Goal: Task Accomplishment & Management: Use online tool/utility

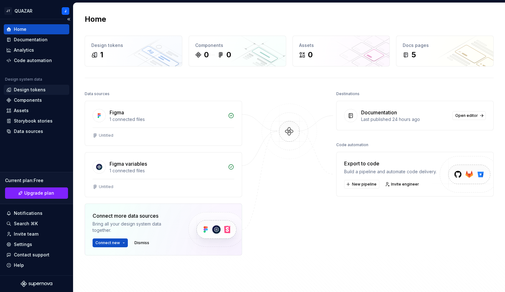
click at [38, 91] on div "Design tokens" at bounding box center [30, 90] width 32 height 6
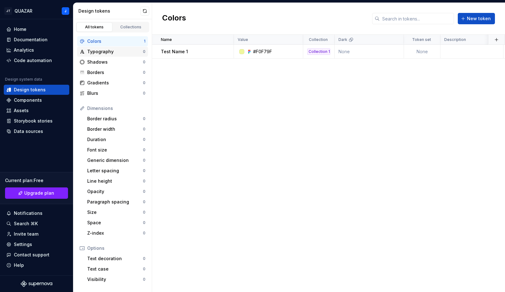
click at [101, 52] on div "Typography" at bounding box center [115, 52] width 56 height 6
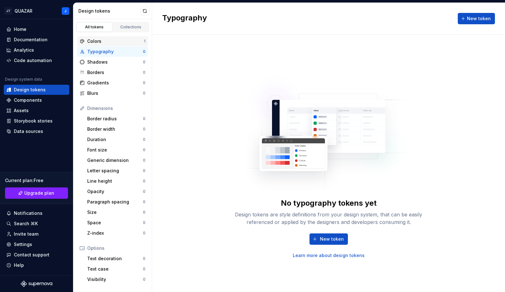
click at [111, 38] on div "Colors" at bounding box center [115, 41] width 57 height 6
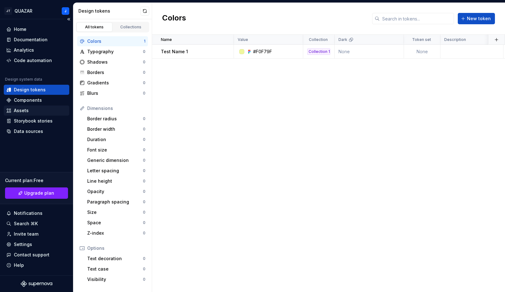
click at [34, 111] on div "Assets" at bounding box center [36, 110] width 60 height 6
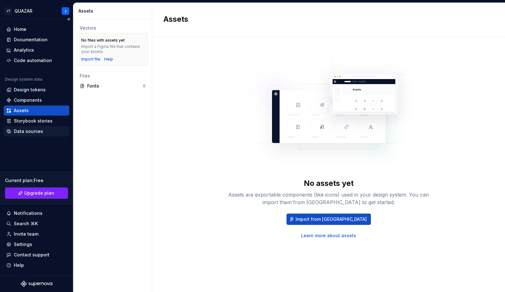
click at [29, 130] on div "Data sources" at bounding box center [28, 131] width 29 height 6
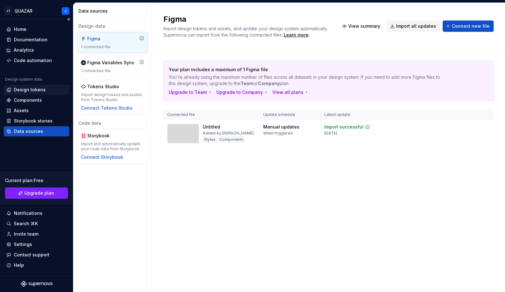
click at [20, 91] on div "Design tokens" at bounding box center [30, 90] width 32 height 6
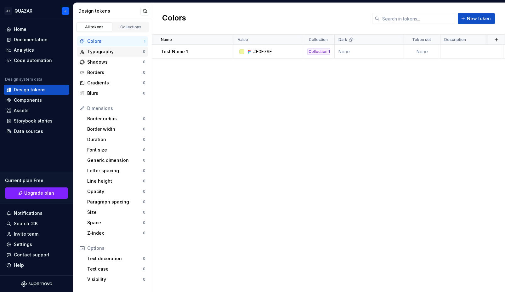
click at [109, 50] on div "Typography" at bounding box center [115, 52] width 56 height 6
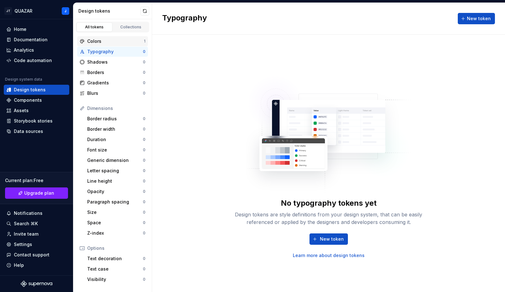
click at [99, 43] on div "Colors" at bounding box center [115, 41] width 57 height 6
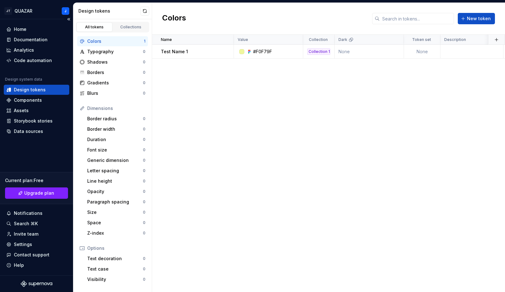
click at [33, 152] on div "Home Documentation Analytics Code automation Design system data Design tokens C…" at bounding box center [36, 147] width 73 height 256
click at [38, 133] on div "Data sources" at bounding box center [28, 131] width 29 height 6
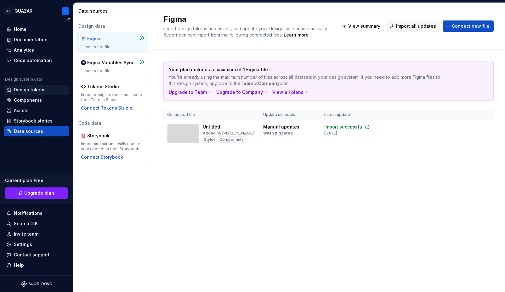
click at [25, 91] on div "Design tokens" at bounding box center [30, 90] width 32 height 6
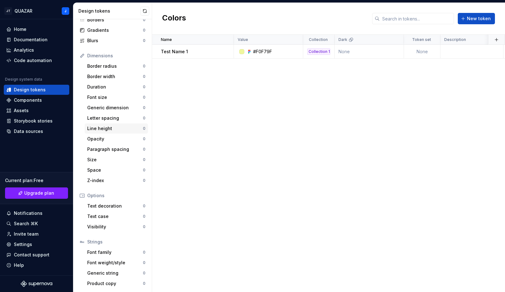
scroll to position [53, 0]
click at [23, 98] on div "Components" at bounding box center [28, 100] width 28 height 6
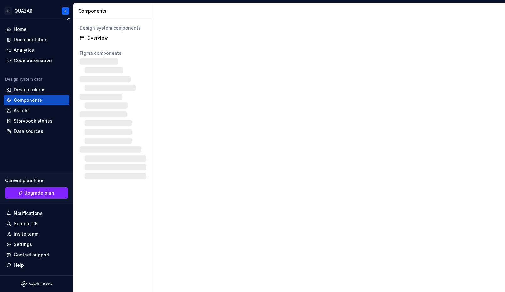
click at [25, 99] on div "Components" at bounding box center [28, 100] width 28 height 6
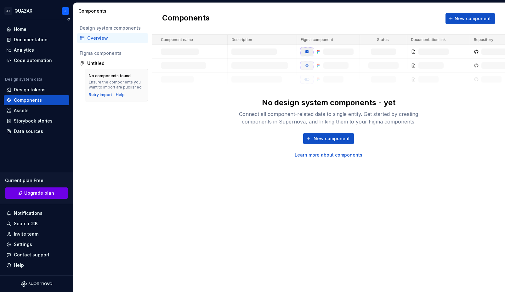
click at [40, 198] on link "Upgrade plan" at bounding box center [36, 192] width 63 height 11
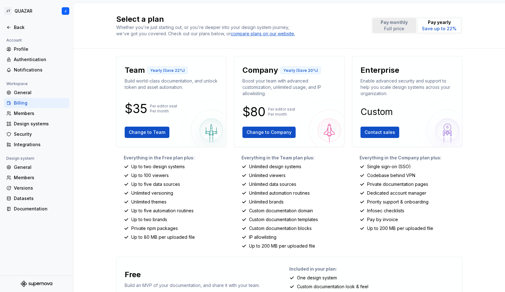
click at [398, 26] on p "Full price" at bounding box center [394, 29] width 27 height 6
click at [14, 26] on div "Back" at bounding box center [40, 27] width 53 height 6
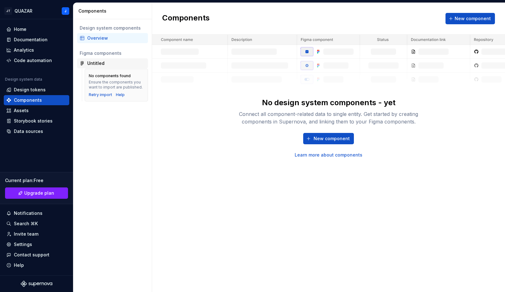
click at [128, 62] on div "Untitled" at bounding box center [116, 63] width 58 height 6
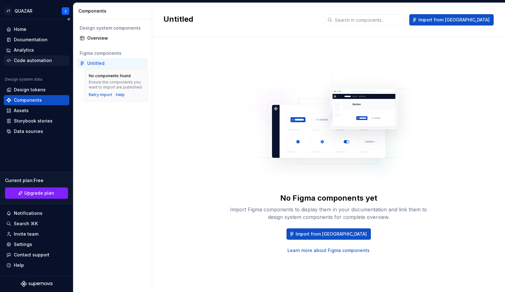
click at [41, 57] on div "Code automation" at bounding box center [33, 60] width 38 height 6
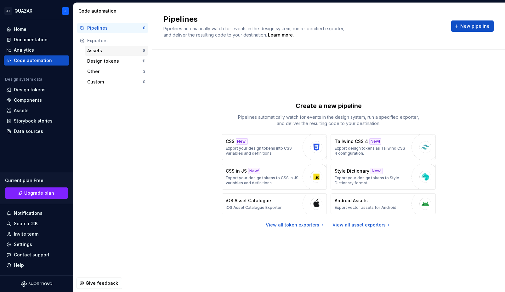
click at [110, 49] on div "Assets" at bounding box center [115, 51] width 56 height 6
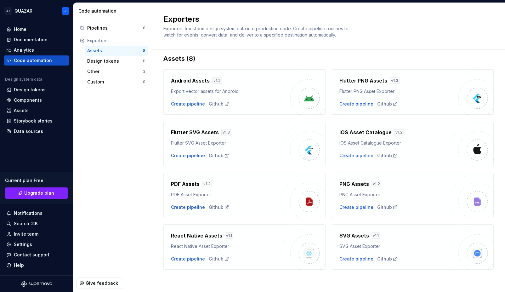
scroll to position [9, 0]
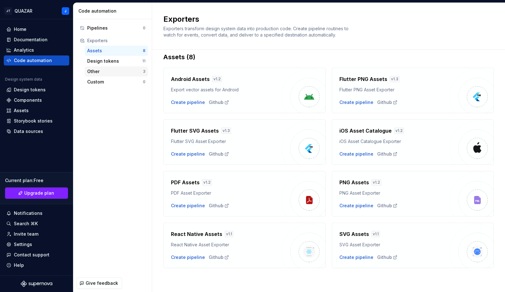
click at [108, 69] on div "Other" at bounding box center [115, 71] width 56 height 6
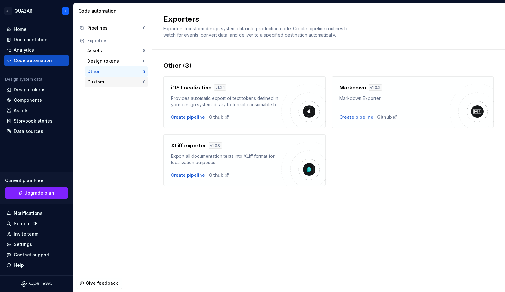
click at [105, 82] on div "Custom" at bounding box center [115, 82] width 56 height 6
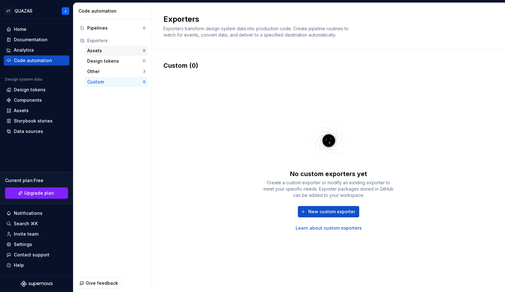
click at [105, 50] on div "Assets" at bounding box center [115, 51] width 56 height 6
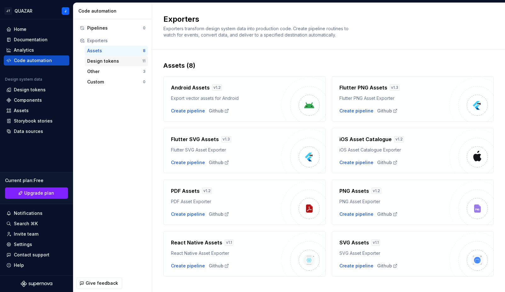
click at [104, 62] on div "Design tokens" at bounding box center [114, 61] width 55 height 6
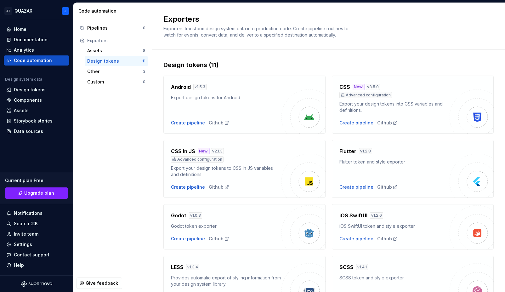
scroll to position [1, 0]
drag, startPoint x: 187, startPoint y: 150, endPoint x: 195, endPoint y: 149, distance: 7.6
click at [195, 149] on div "CSS in JS New! v 2.1.3" at bounding box center [226, 151] width 111 height 8
click at [191, 150] on h4 "CSS in JS" at bounding box center [183, 151] width 24 height 8
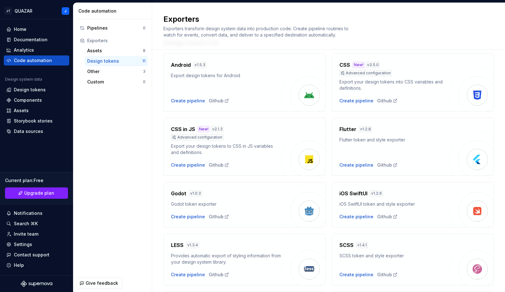
scroll to position [37, 0]
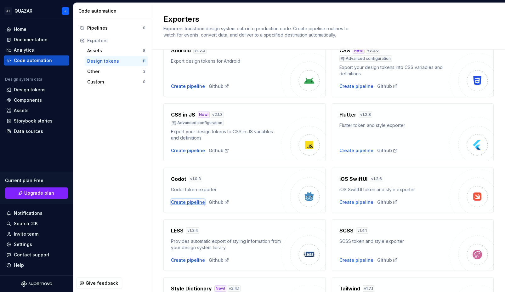
click at [180, 203] on div "Create pipeline" at bounding box center [188, 202] width 34 height 6
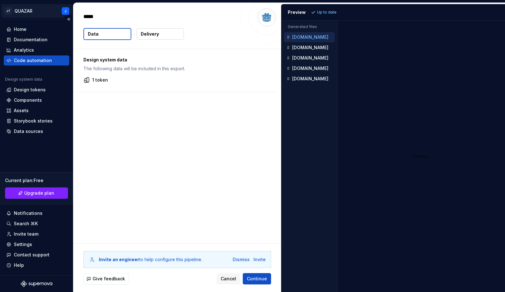
type textarea "*"
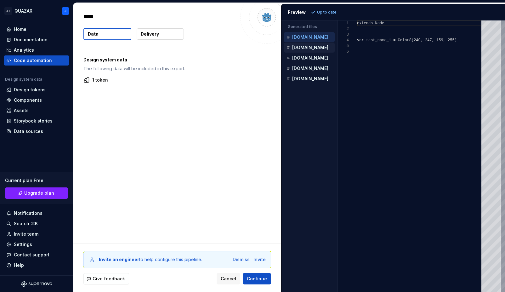
click at [311, 44] on button "Gradients.gd" at bounding box center [309, 47] width 51 height 7
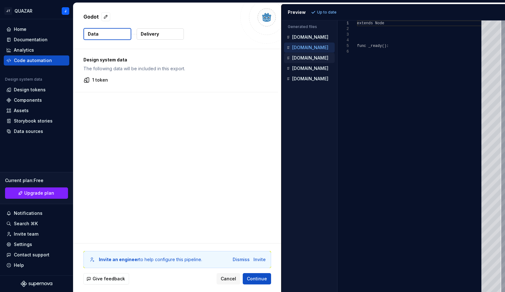
click at [312, 59] on p "Measures.gd" at bounding box center [310, 57] width 36 height 5
type textarea "**********"
click at [312, 69] on div "Radii.gd" at bounding box center [309, 68] width 49 height 6
click at [311, 77] on p "Strings.gd" at bounding box center [310, 78] width 36 height 5
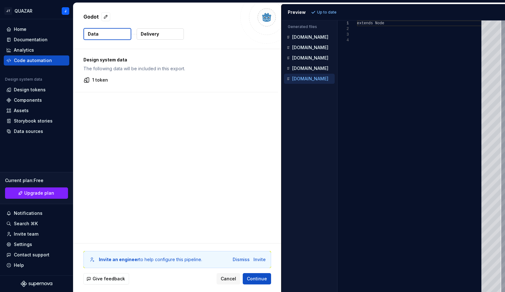
click at [169, 101] on div "Design system data The following data will be included in this export. 1 token" at bounding box center [177, 146] width 208 height 194
click at [205, 131] on div "Design system data The following data will be included in this export. 1 token" at bounding box center [177, 146] width 208 height 194
click at [27, 89] on div "Design tokens" at bounding box center [30, 90] width 32 height 6
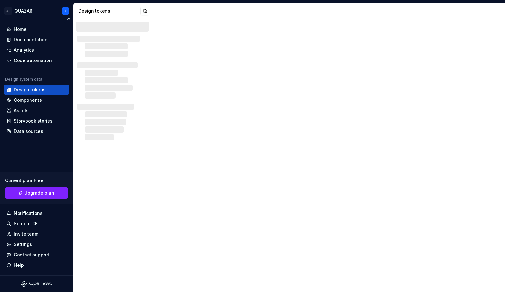
click at [27, 89] on div "Design tokens" at bounding box center [30, 90] width 32 height 6
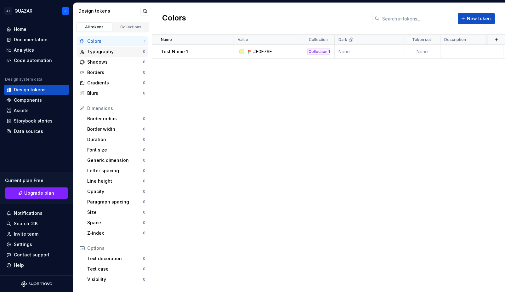
click at [105, 49] on div "Typography" at bounding box center [115, 52] width 56 height 6
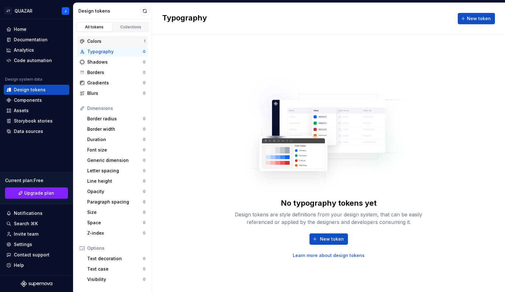
click at [109, 39] on div "Colors" at bounding box center [115, 41] width 57 height 6
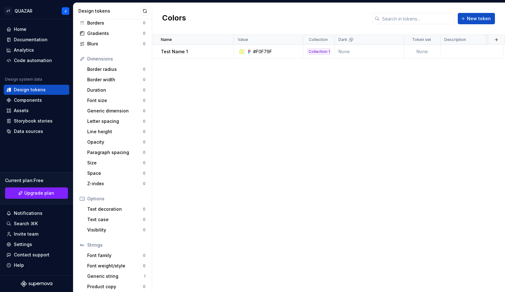
scroll to position [53, 0]
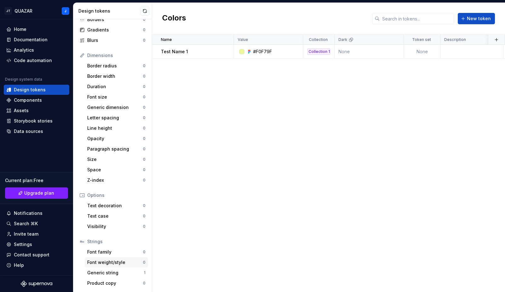
click at [114, 263] on div "Font weight/style" at bounding box center [115, 262] width 56 height 6
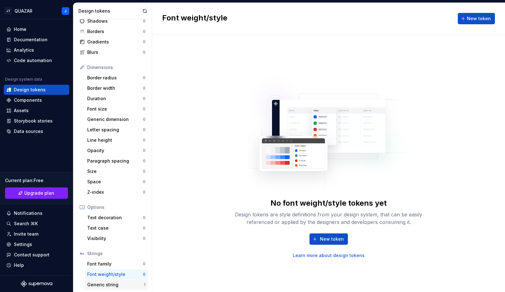
scroll to position [53, 0]
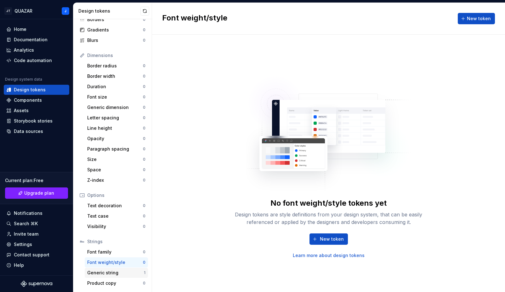
click at [101, 271] on div "Generic string" at bounding box center [115, 273] width 57 height 6
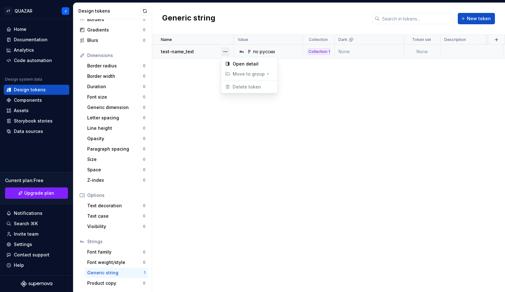
click at [225, 51] on button "button" at bounding box center [225, 51] width 9 height 9
click at [246, 65] on div "Open detail" at bounding box center [253, 64] width 41 height 6
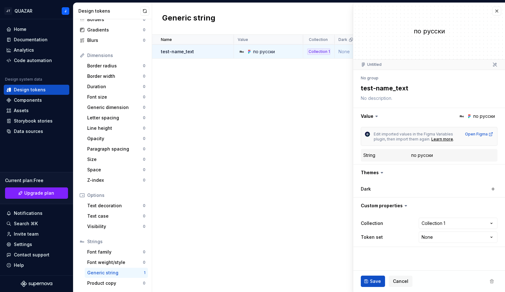
click at [256, 83] on div "Name Value Collection Dark Token set Description Last updated test-name_text по…" at bounding box center [328, 163] width 353 height 257
click at [494, 8] on button "button" at bounding box center [497, 11] width 9 height 9
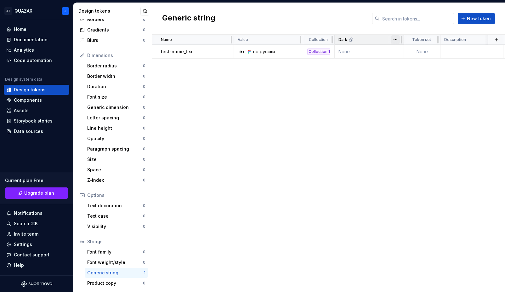
click at [395, 38] on html "JT QUAZAR J Home Documentation Analytics Code automation Design system data Des…" at bounding box center [252, 146] width 505 height 292
click at [396, 38] on html "JT QUAZAR J Home Documentation Analytics Code automation Design system data Des…" at bounding box center [252, 146] width 505 height 292
click at [25, 50] on div "Analytics" at bounding box center [24, 50] width 20 height 6
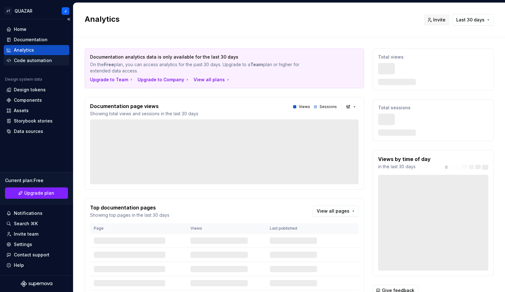
click at [25, 61] on div "Code automation" at bounding box center [33, 60] width 38 height 6
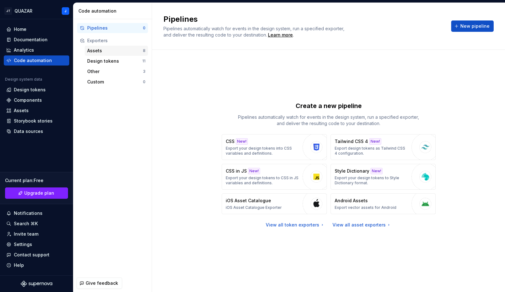
click at [104, 51] on div "Assets" at bounding box center [115, 51] width 56 height 6
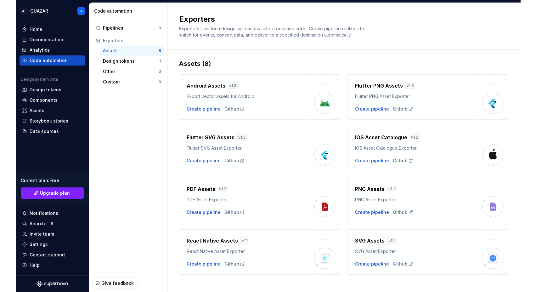
scroll to position [9, 0]
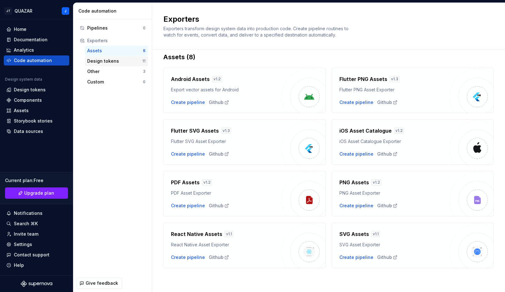
click at [105, 58] on div "Design tokens" at bounding box center [114, 61] width 55 height 6
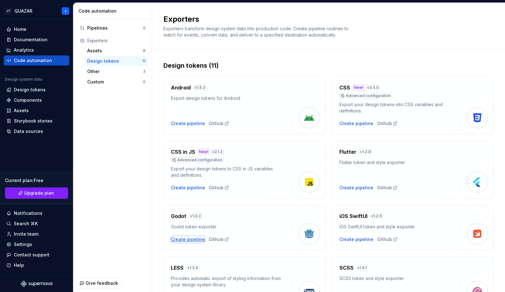
click at [183, 241] on div "Create pipeline" at bounding box center [188, 239] width 34 height 6
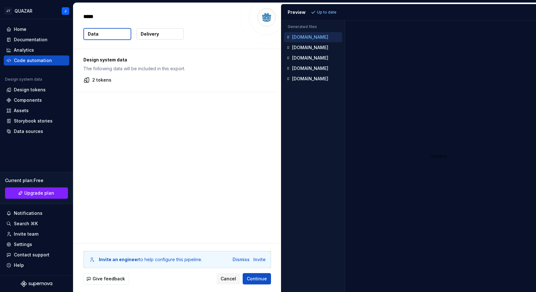
type textarea "*"
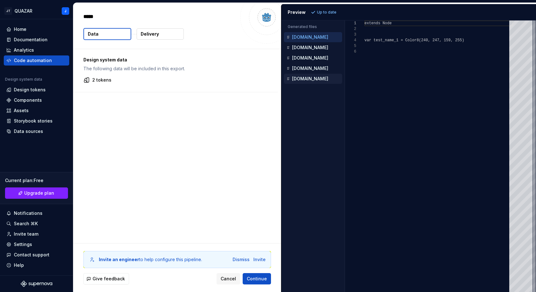
click at [296, 78] on p "Strings.gd" at bounding box center [310, 78] width 36 height 5
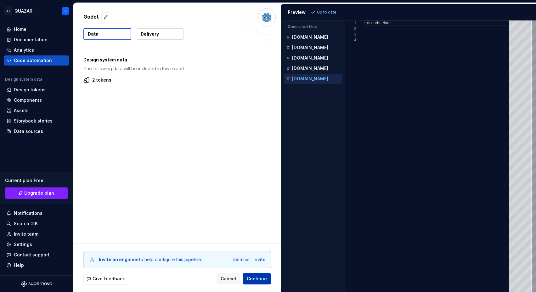
click at [257, 278] on span "Continue" at bounding box center [257, 279] width 20 height 6
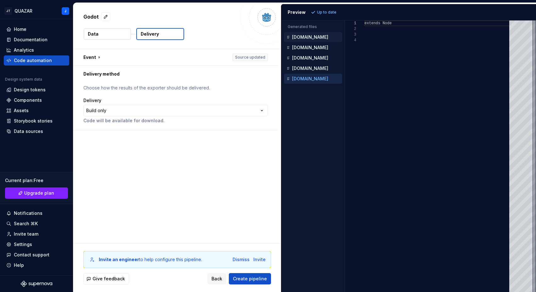
click at [312, 34] on div "Colors.gd" at bounding box center [313, 37] width 57 height 6
click at [307, 43] on div "Gradients.gd" at bounding box center [313, 48] width 58 height 10
click at [310, 52] on div "Gradients.gd" at bounding box center [313, 48] width 58 height 10
click at [308, 57] on p "Measures.gd" at bounding box center [310, 57] width 36 height 5
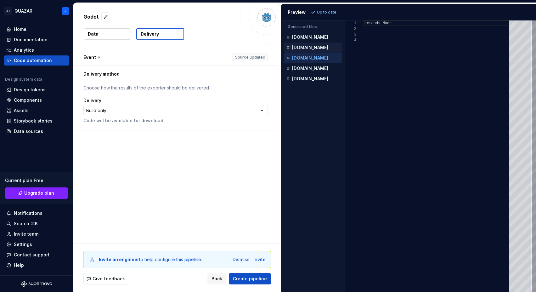
click at [301, 46] on p "Gradients.gd" at bounding box center [310, 47] width 36 height 5
click at [301, 36] on p "Colors.gd" at bounding box center [310, 37] width 36 height 5
click at [300, 52] on div "Gradients.gd" at bounding box center [313, 48] width 58 height 10
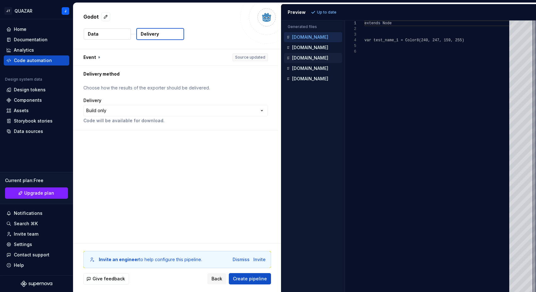
click at [301, 60] on p "Measures.gd" at bounding box center [310, 57] width 36 height 5
type textarea "**********"
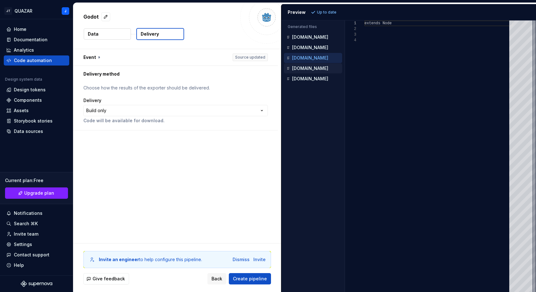
click at [298, 66] on p "Radii.gd" at bounding box center [310, 68] width 36 height 5
click at [303, 76] on div "Strings.gd" at bounding box center [313, 79] width 57 height 6
click at [382, 26] on div "extends Node" at bounding box center [439, 155] width 149 height 271
click at [292, 10] on div "Preview" at bounding box center [297, 12] width 18 height 6
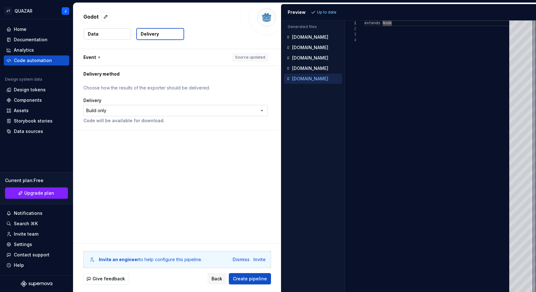
click at [177, 108] on html "**********" at bounding box center [268, 146] width 536 height 292
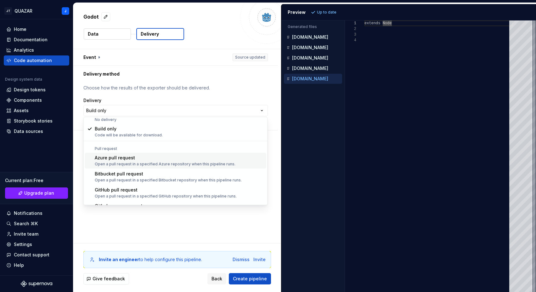
scroll to position [0, 0]
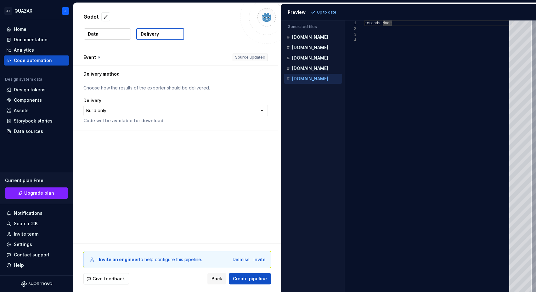
click at [137, 49] on html "**********" at bounding box center [268, 146] width 536 height 292
click at [95, 58] on button "button" at bounding box center [175, 57] width 205 height 16
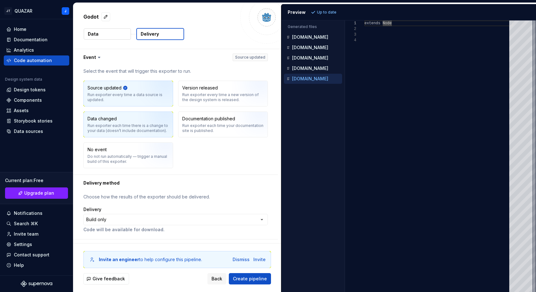
click at [122, 126] on div "Run exporter each time there is a change to your data (doesn’t include document…" at bounding box center [129, 128] width 82 height 10
click at [122, 105] on div "Source updated Run exporter every time a data source is updated." at bounding box center [128, 93] width 89 height 25
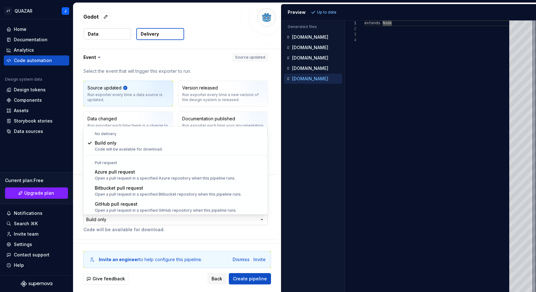
click at [109, 220] on html "**********" at bounding box center [268, 146] width 536 height 292
click at [109, 219] on html "**********" at bounding box center [268, 146] width 536 height 292
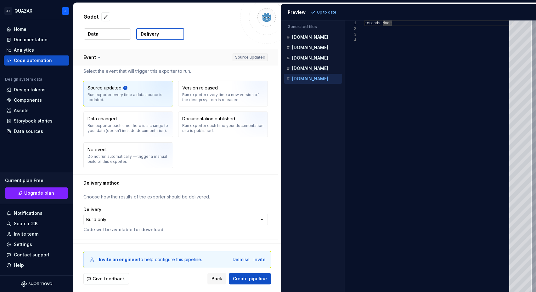
click at [91, 57] on button "button" at bounding box center [175, 57] width 205 height 16
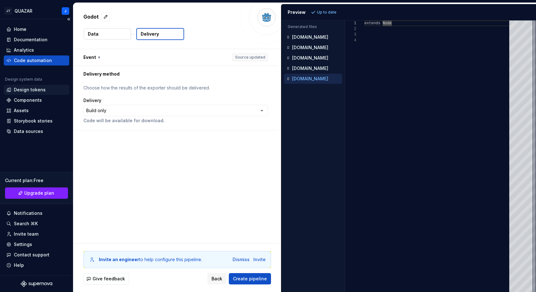
click at [21, 89] on div "Design tokens" at bounding box center [30, 90] width 32 height 6
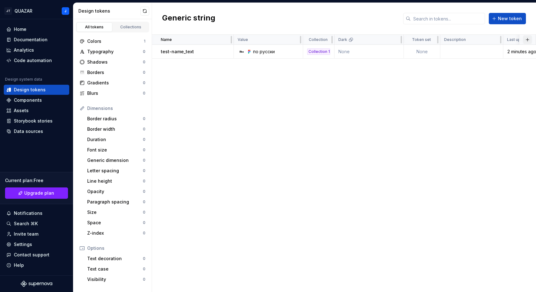
click at [505, 41] on button "button" at bounding box center [527, 39] width 9 height 9
click at [347, 108] on div "Name Value Collection Dark Token set Description Last updated test-name_text по…" at bounding box center [344, 163] width 384 height 257
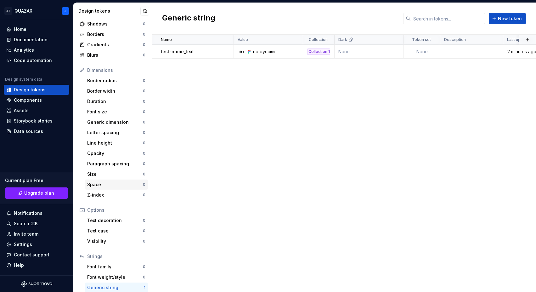
scroll to position [53, 0]
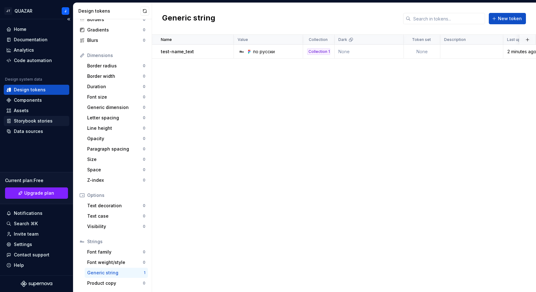
click at [35, 120] on div "Storybook stories" at bounding box center [33, 121] width 39 height 6
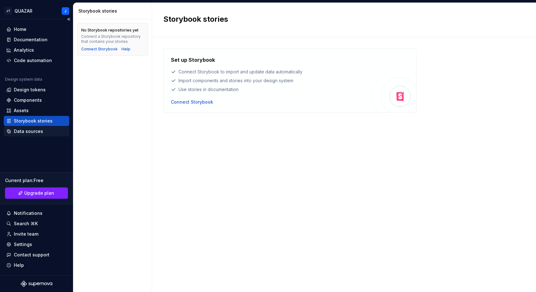
click at [34, 131] on div "Data sources" at bounding box center [28, 131] width 29 height 6
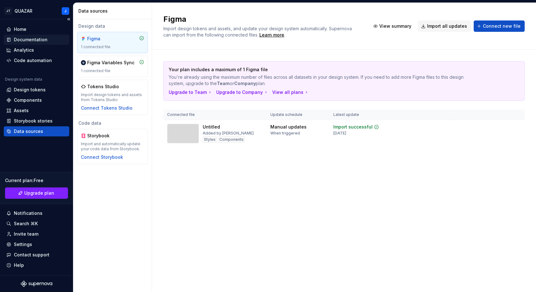
click at [20, 39] on div "Documentation" at bounding box center [31, 40] width 34 height 6
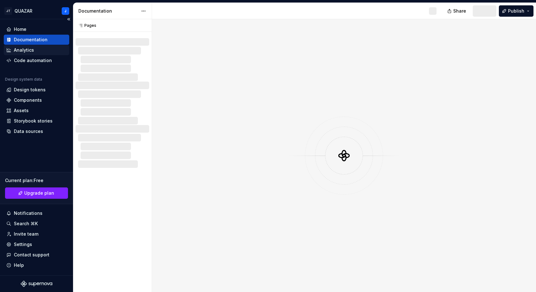
click at [20, 47] on div "Analytics" at bounding box center [24, 50] width 20 height 6
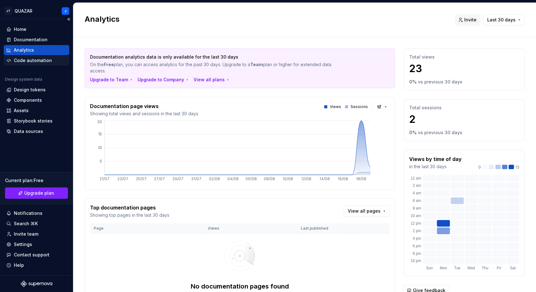
click at [33, 60] on div "Code automation" at bounding box center [33, 60] width 38 height 6
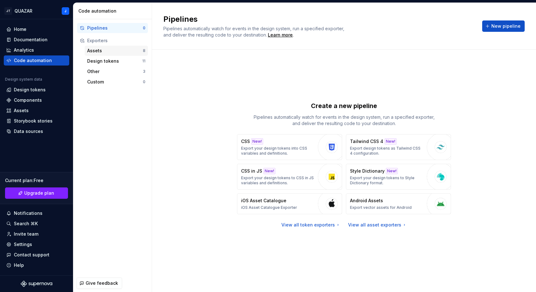
click at [105, 51] on div "Assets" at bounding box center [115, 51] width 56 height 6
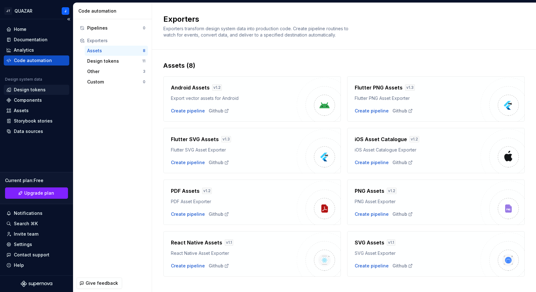
click at [26, 88] on div "Design tokens" at bounding box center [30, 90] width 32 height 6
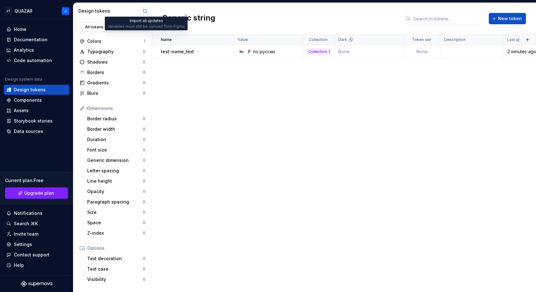
click at [144, 11] on button "button" at bounding box center [144, 11] width 9 height 9
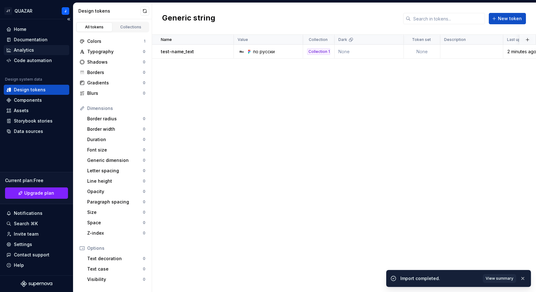
click at [20, 49] on div "Analytics" at bounding box center [24, 50] width 20 height 6
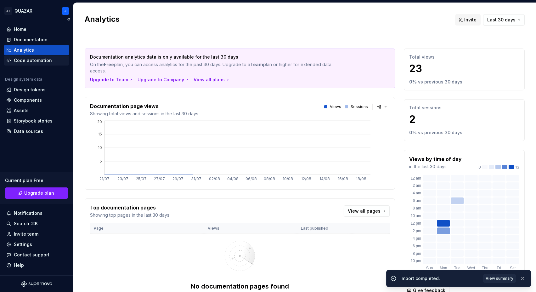
click at [22, 59] on div "Code automation" at bounding box center [33, 60] width 38 height 6
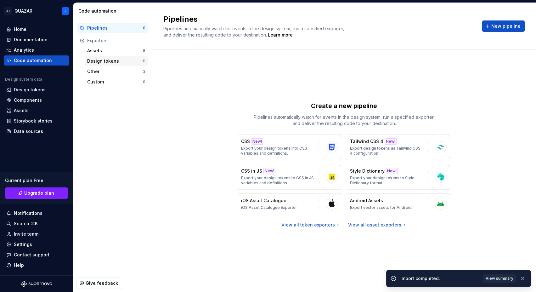
click at [99, 60] on div "Design tokens" at bounding box center [114, 61] width 55 height 6
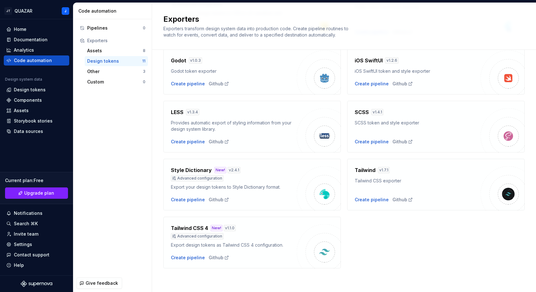
scroll to position [156, 0]
click at [109, 71] on div "Other" at bounding box center [115, 71] width 56 height 6
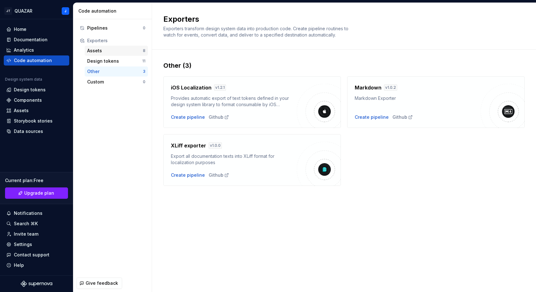
click at [100, 53] on div "Assets" at bounding box center [115, 51] width 56 height 6
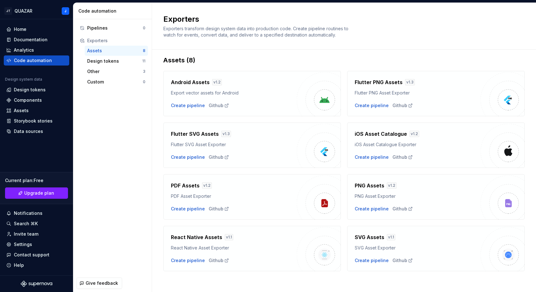
scroll to position [9, 0]
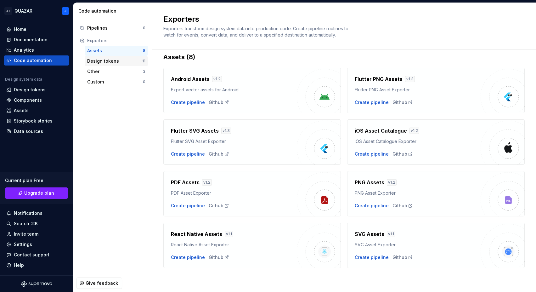
click at [100, 61] on div "Design tokens" at bounding box center [114, 61] width 55 height 6
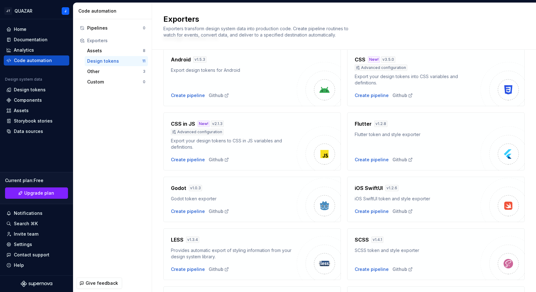
scroll to position [40, 0]
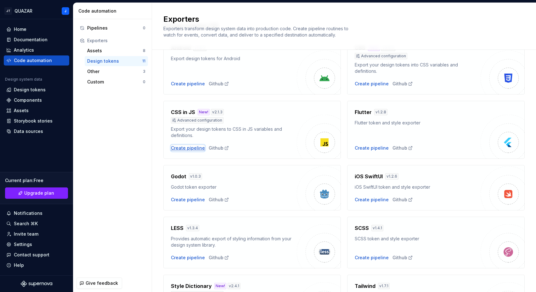
click at [198, 147] on div "Create pipeline" at bounding box center [188, 148] width 34 height 6
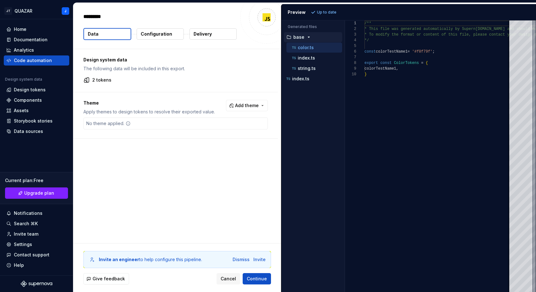
type textarea "*"
click at [311, 71] on div "string.ts" at bounding box center [316, 68] width 51 height 6
type textarea "**********"
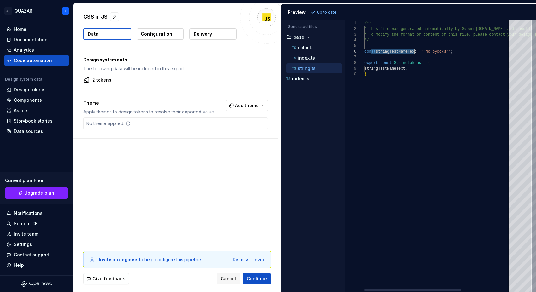
drag, startPoint x: 376, startPoint y: 52, endPoint x: 434, endPoint y: 52, distance: 57.3
click at [434, 52] on div "/** * This file was generated automatically by Supern ova.io and should not be …" at bounding box center [476, 155] width 222 height 271
click at [421, 52] on div "/** * This file was generated automatically by Supern ova.io and should not be …" at bounding box center [476, 155] width 222 height 271
drag, startPoint x: 417, startPoint y: 51, endPoint x: 435, endPoint y: 51, distance: 18.3
click at [429, 51] on div "/** * This file was generated automatically by Supern ova.io and should not be …" at bounding box center [476, 155] width 222 height 271
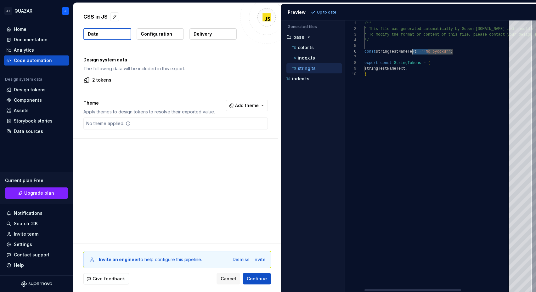
scroll to position [28, 27]
drag, startPoint x: 452, startPoint y: 51, endPoint x: 392, endPoint y: 50, distance: 59.8
click at [392, 50] on div "/** * This file was generated automatically by Supern ova.io and should not be …" at bounding box center [476, 155] width 222 height 271
click at [142, 192] on div "Design system data The following data will be included in this export. 2 tokens…" at bounding box center [177, 146] width 208 height 194
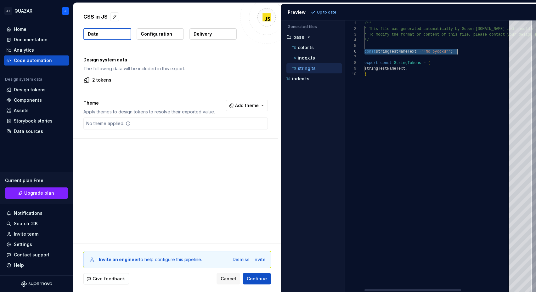
drag, startPoint x: 366, startPoint y: 52, endPoint x: 471, endPoint y: 53, distance: 105.2
click at [471, 53] on div "/** * This file was generated automatically by Supern ova.io and should not be …" at bounding box center [476, 155] width 222 height 271
click at [297, 67] on icon "button" at bounding box center [294, 68] width 6 height 6
click at [381, 53] on div "/** * This file was generated automatically by Supern ova.io and should not be …" at bounding box center [476, 155] width 222 height 271
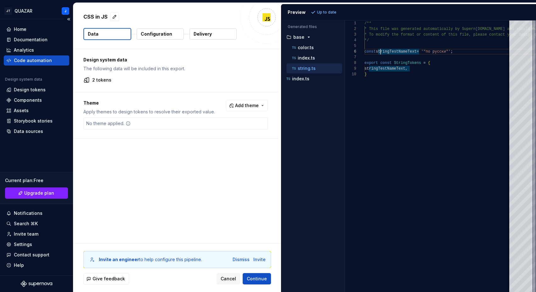
click at [29, 62] on div "Code automation" at bounding box center [33, 60] width 38 height 6
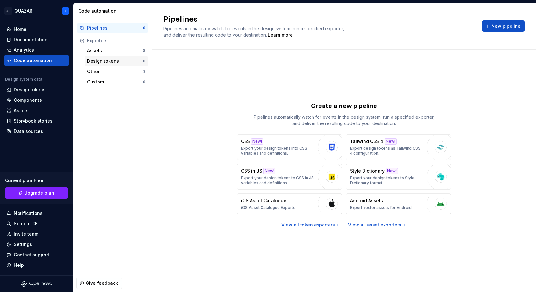
click at [102, 60] on div "Design tokens" at bounding box center [114, 61] width 55 height 6
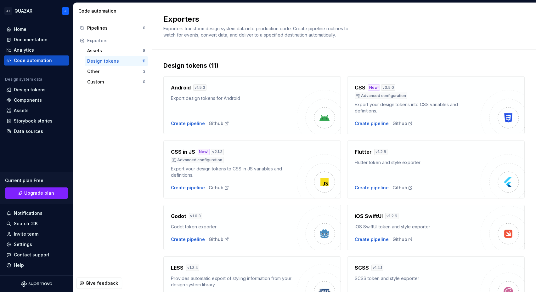
click at [185, 217] on h4 "Godot" at bounding box center [178, 216] width 15 height 8
click at [179, 238] on div "Create pipeline" at bounding box center [188, 239] width 34 height 6
type textarea "*"
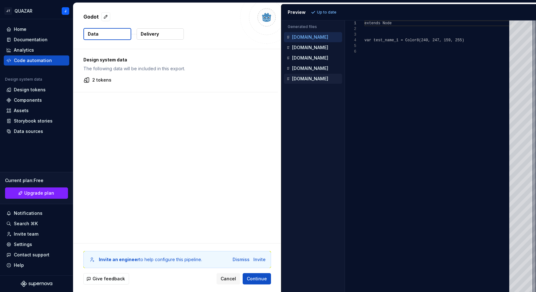
click at [299, 76] on div "Strings.gd" at bounding box center [313, 79] width 57 height 6
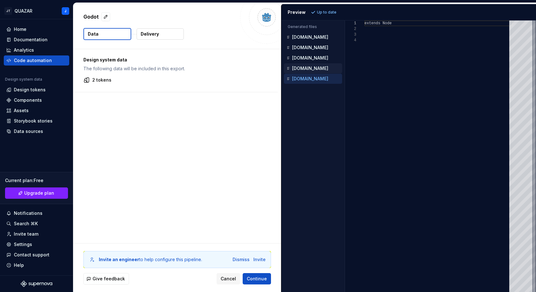
click at [300, 68] on p "Radii.gd" at bounding box center [310, 68] width 36 height 5
click at [300, 57] on p "Measures.gd" at bounding box center [310, 57] width 36 height 5
click at [301, 44] on button "Gradients.gd" at bounding box center [313, 47] width 58 height 7
click at [303, 37] on p "Colors.gd" at bounding box center [310, 37] width 36 height 5
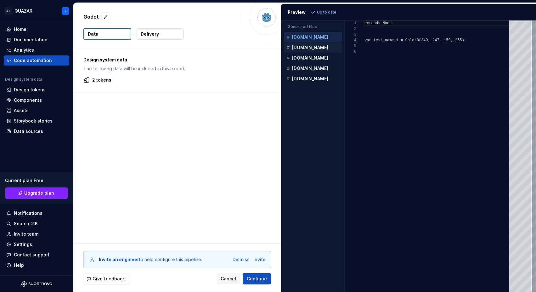
click at [302, 52] on div "Gradients.gd" at bounding box center [313, 48] width 58 height 10
click at [301, 48] on p "Gradients.gd" at bounding box center [310, 47] width 36 height 5
type textarea "**********"
click at [30, 60] on div "Code automation" at bounding box center [33, 60] width 38 height 6
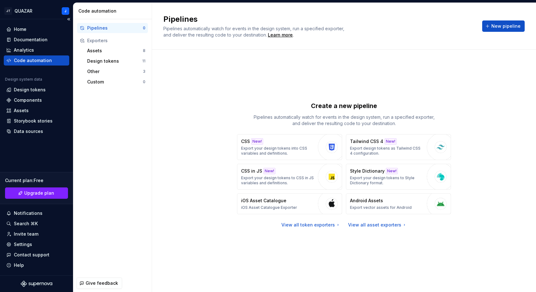
click at [37, 61] on div "Code automation" at bounding box center [33, 60] width 38 height 6
click at [107, 61] on div "Design tokens" at bounding box center [114, 61] width 55 height 6
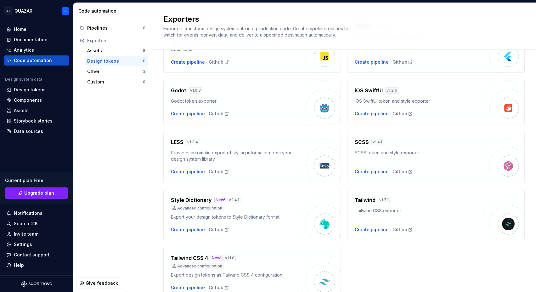
scroll to position [139, 0]
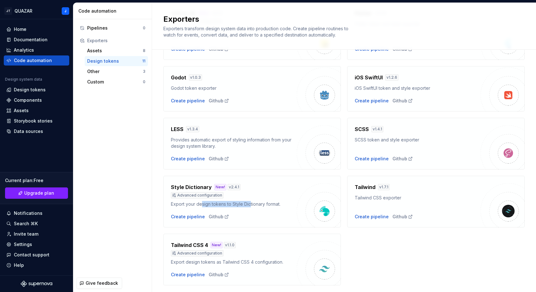
drag, startPoint x: 203, startPoint y: 203, endPoint x: 255, endPoint y: 204, distance: 52.3
click at [251, 204] on div "Export your design tokens to Style Dictionary format." at bounding box center [234, 204] width 126 height 6
drag, startPoint x: 259, startPoint y: 204, endPoint x: 274, endPoint y: 204, distance: 14.5
click at [273, 204] on div "Export your design tokens to Style Dictionary format." at bounding box center [234, 204] width 126 height 6
click at [278, 204] on div "Export your design tokens to Style Dictionary format." at bounding box center [234, 204] width 126 height 6
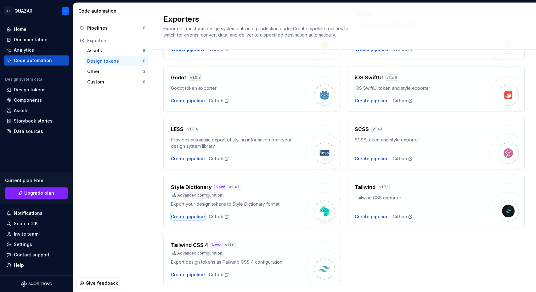
click at [183, 215] on div "Create pipeline" at bounding box center [188, 217] width 34 height 6
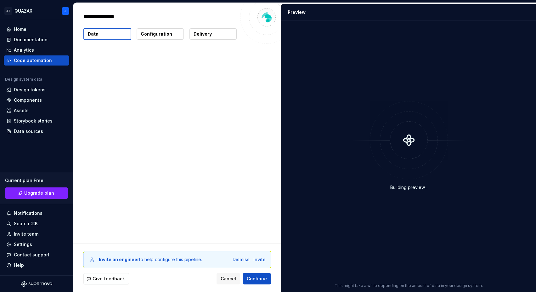
type textarea "*"
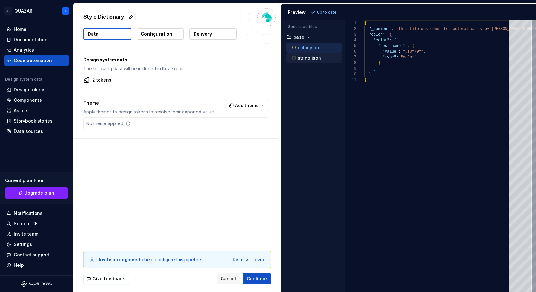
click at [305, 57] on p "string.json" at bounding box center [309, 57] width 23 height 5
type textarea "**********"
click at [44, 60] on div "Code automation" at bounding box center [33, 60] width 38 height 6
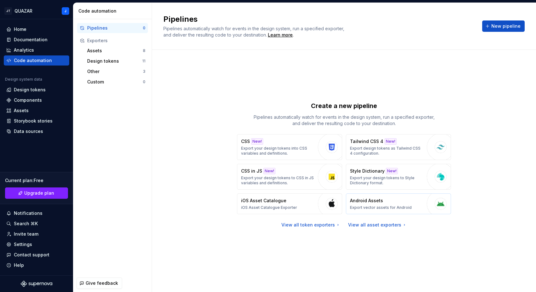
click at [360, 206] on p "Export vector assets for Android" at bounding box center [381, 207] width 62 height 5
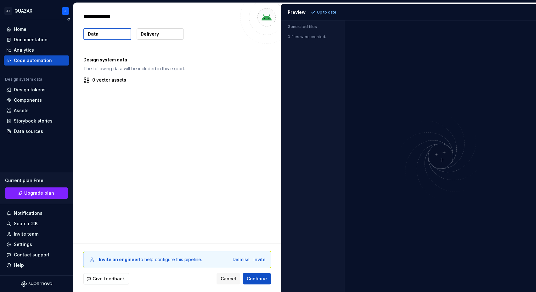
click at [24, 60] on div "Code automation" at bounding box center [33, 60] width 38 height 6
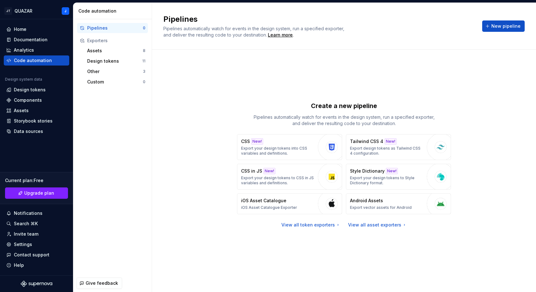
click at [92, 40] on div "Exporters" at bounding box center [116, 40] width 58 height 6
click at [104, 49] on div "Assets" at bounding box center [115, 51] width 56 height 6
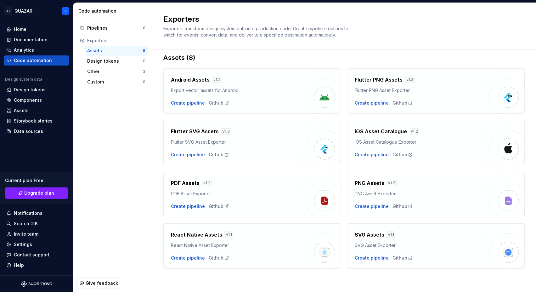
scroll to position [9, 0]
click at [88, 68] on div "Other 3" at bounding box center [116, 71] width 63 height 10
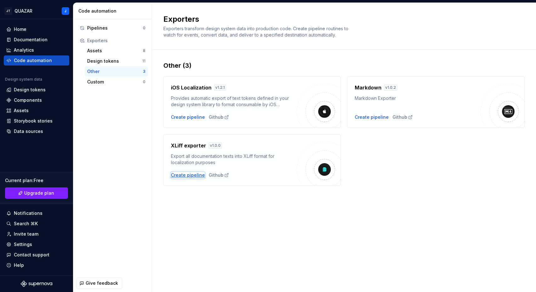
click at [175, 174] on div "Create pipeline" at bounding box center [188, 175] width 34 height 6
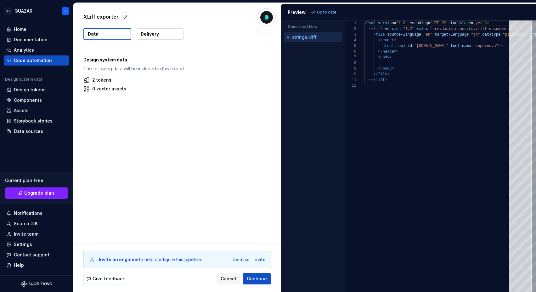
click at [215, 139] on div "Design system data The following data will be included in this export. 2 tokens…" at bounding box center [177, 146] width 208 height 194
click at [31, 28] on div "Home" at bounding box center [36, 29] width 60 height 6
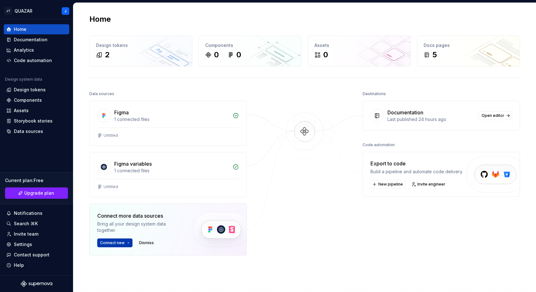
click at [128, 243] on html "JT QUAZAR J Home Documentation Analytics Code automation Design system data Des…" at bounding box center [268, 146] width 536 height 292
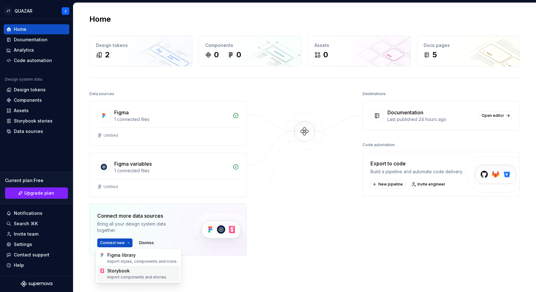
click at [158, 275] on div "Import components and stories." at bounding box center [142, 277] width 70 height 5
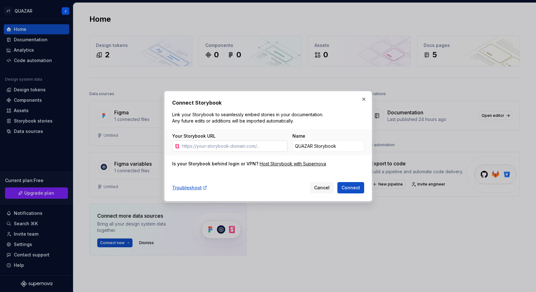
click at [254, 146] on input "Your Storybook URL" at bounding box center [234, 145] width 108 height 11
click at [205, 144] on input "Your Storybook URL" at bounding box center [234, 145] width 108 height 11
click at [365, 99] on button "button" at bounding box center [364, 99] width 9 height 9
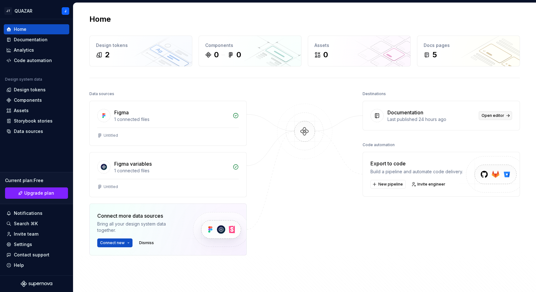
click at [491, 116] on span "Open editor" at bounding box center [493, 115] width 23 height 5
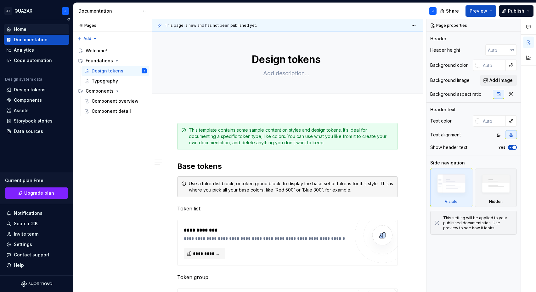
click at [25, 30] on div "Home" at bounding box center [20, 29] width 13 height 6
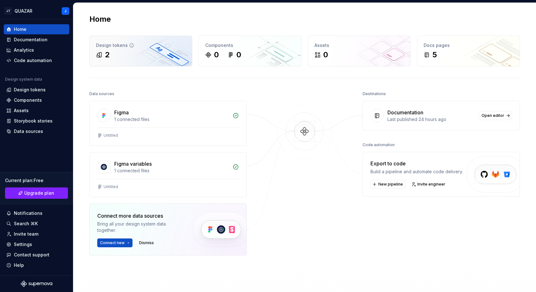
click at [126, 54] on div "2" at bounding box center [141, 55] width 90 height 10
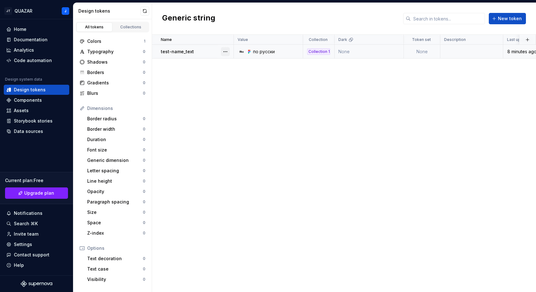
click at [224, 52] on button "button" at bounding box center [225, 51] width 9 height 9
click at [239, 62] on div "Open detail" at bounding box center [253, 64] width 41 height 6
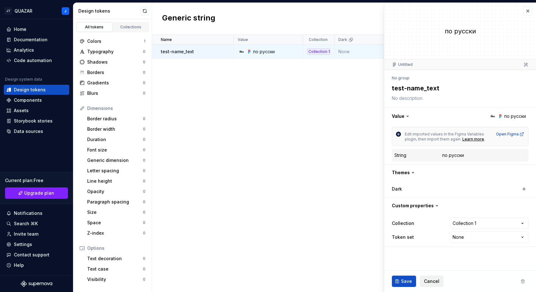
click at [428, 280] on span "Cancel" at bounding box center [431, 281] width 15 height 6
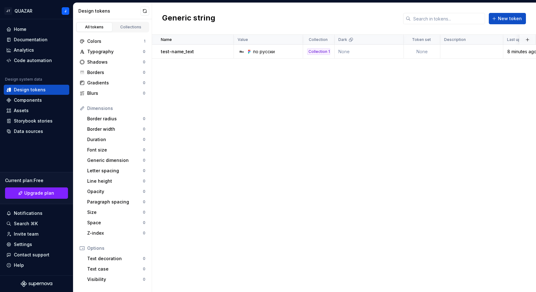
scroll to position [53, 0]
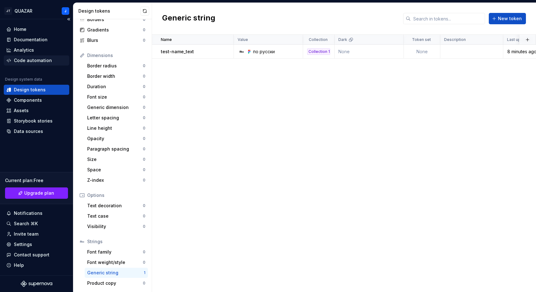
click at [30, 58] on div "Code automation" at bounding box center [33, 60] width 38 height 6
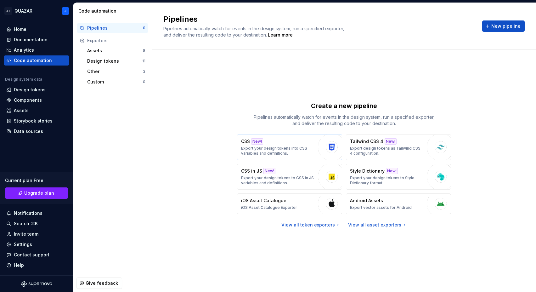
click at [254, 149] on p "Export your design tokens into CSS variables and definitions." at bounding box center [278, 151] width 74 height 10
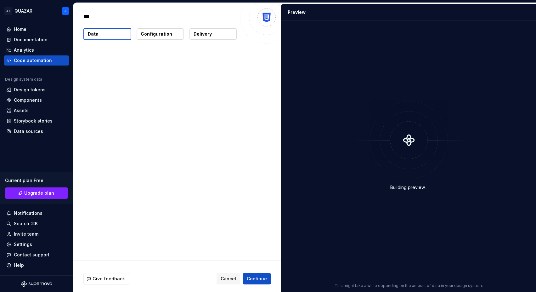
type textarea "*"
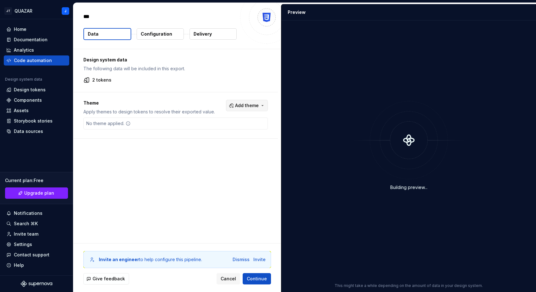
click at [246, 104] on span "Add theme" at bounding box center [247, 105] width 24 height 6
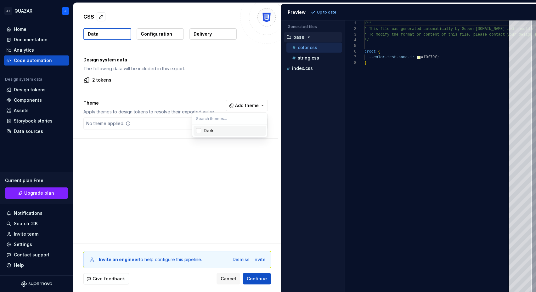
click at [217, 160] on html "JT QUAZAR J Home Documentation Analytics Code automation Design system data Des…" at bounding box center [268, 146] width 536 height 292
click at [310, 59] on p "string.css" at bounding box center [308, 57] width 21 height 5
type textarea "**********"
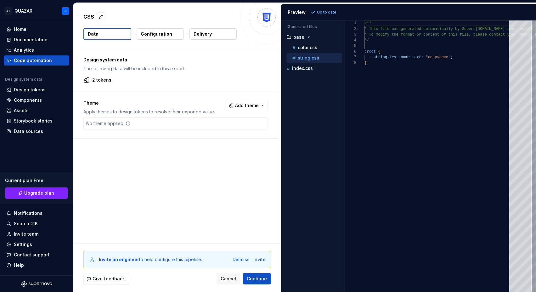
scroll to position [40, 0]
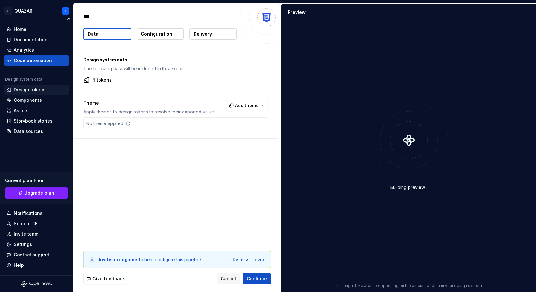
click at [29, 91] on div "Design tokens" at bounding box center [30, 90] width 32 height 6
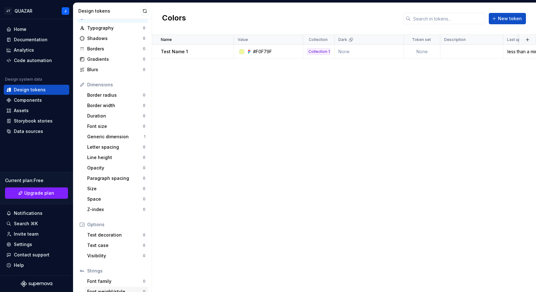
scroll to position [53, 0]
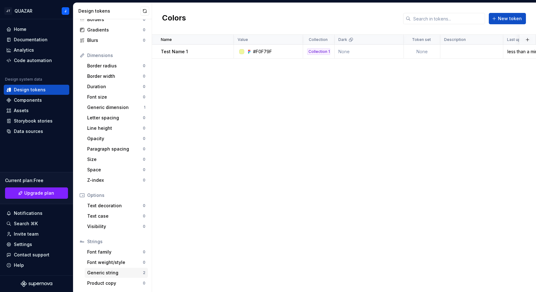
click at [123, 271] on div "Generic string" at bounding box center [115, 273] width 56 height 6
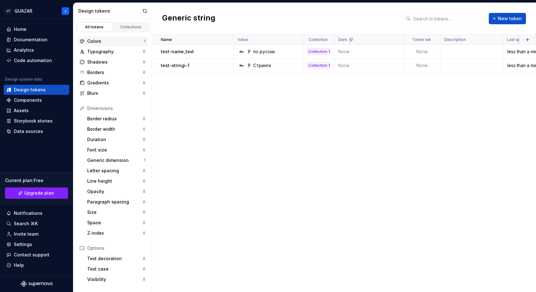
click at [99, 39] on div "Colors" at bounding box center [115, 41] width 57 height 6
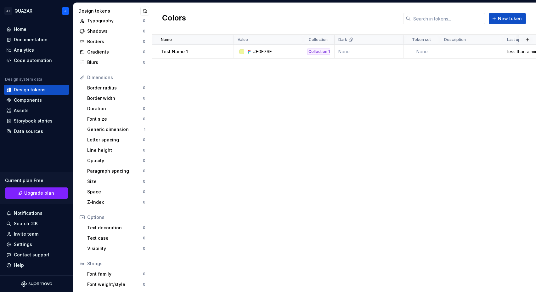
scroll to position [53, 0]
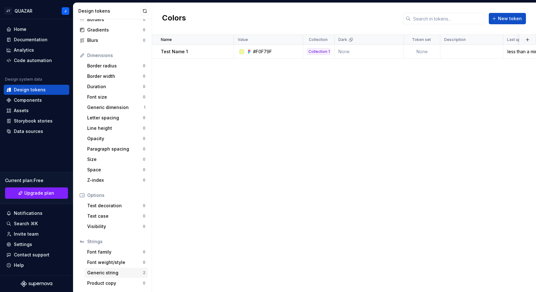
click at [105, 271] on div "Generic string" at bounding box center [115, 273] width 56 height 6
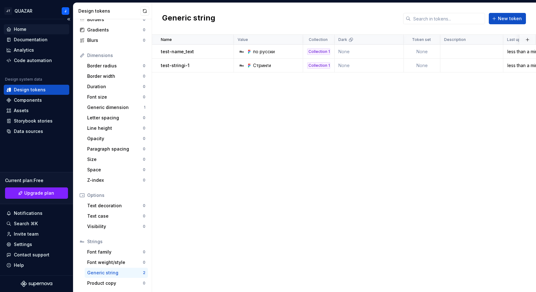
click at [13, 30] on div "Home" at bounding box center [36, 29] width 60 height 6
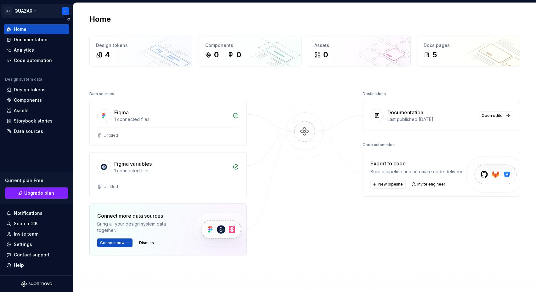
click at [36, 10] on html "JT QUAZAR J Home Documentation Analytics Code automation Design system data Des…" at bounding box center [268, 146] width 536 height 292
click at [29, 62] on div "Code automation" at bounding box center [33, 60] width 38 height 6
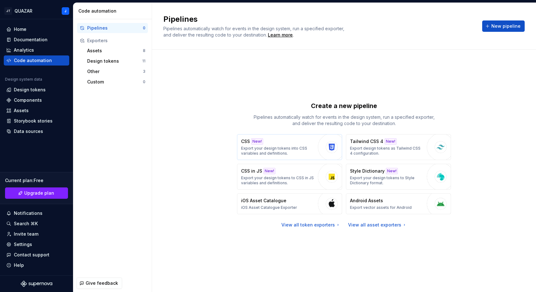
click at [261, 142] on div "New!" at bounding box center [257, 141] width 12 height 6
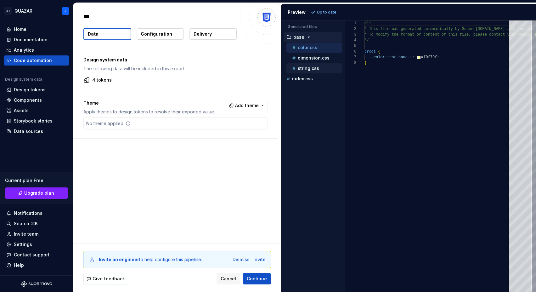
click at [319, 67] on div "string.css" at bounding box center [316, 68] width 51 height 6
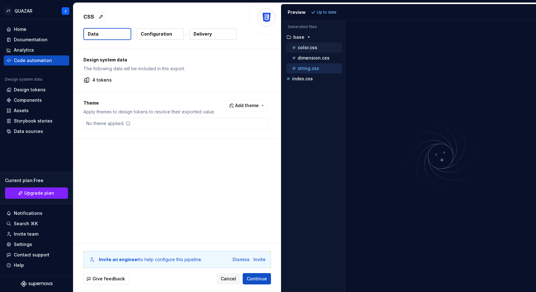
click at [313, 52] on div "color.css" at bounding box center [315, 48] width 56 height 10
click at [315, 57] on p "dimension.css" at bounding box center [314, 57] width 32 height 5
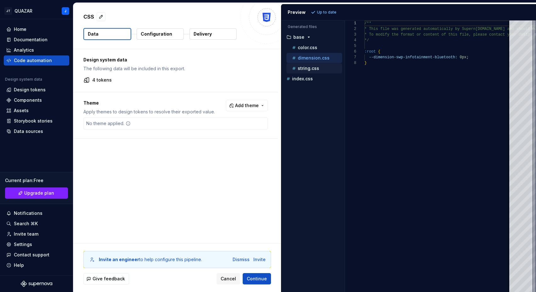
click at [307, 64] on div "string.css" at bounding box center [315, 68] width 56 height 10
click at [307, 68] on p "string.css" at bounding box center [308, 68] width 21 height 5
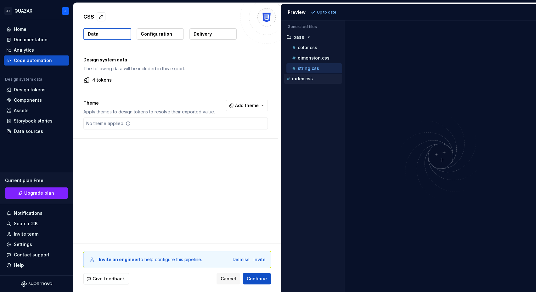
click at [302, 80] on p "index.css" at bounding box center [302, 78] width 21 height 5
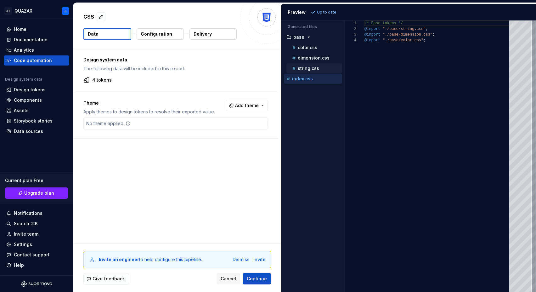
click at [305, 71] on div "string.css" at bounding box center [316, 68] width 51 height 6
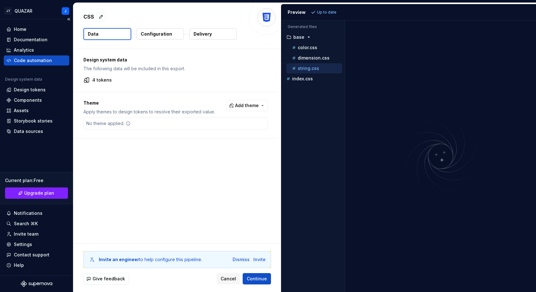
click at [39, 61] on div "Code automation" at bounding box center [33, 60] width 38 height 6
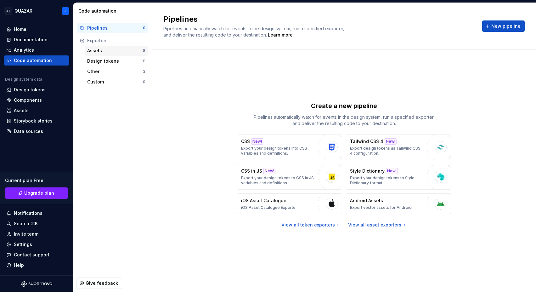
click at [107, 46] on div "Assets 8" at bounding box center [116, 51] width 63 height 10
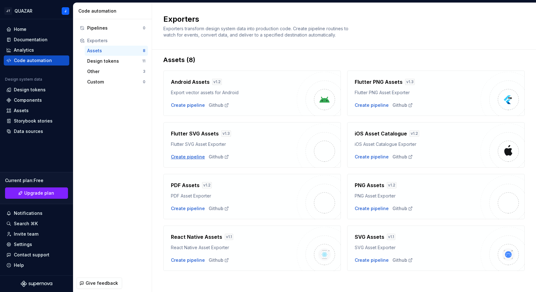
scroll to position [9, 0]
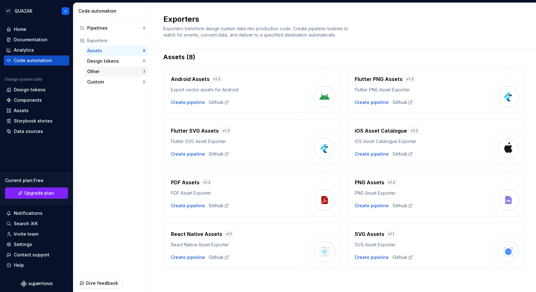
click at [112, 68] on div "Other" at bounding box center [115, 71] width 56 height 6
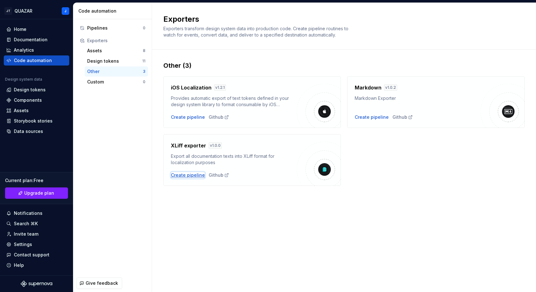
click at [181, 177] on div "Create pipeline" at bounding box center [188, 175] width 34 height 6
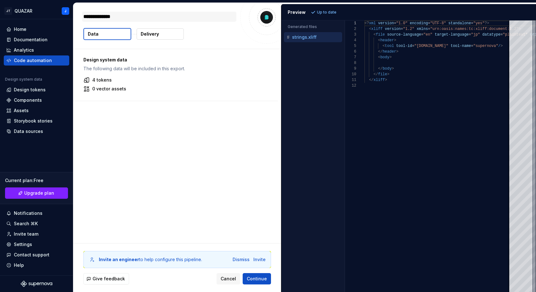
click at [113, 15] on textarea "**********" at bounding box center [159, 17] width 154 height 10
click at [26, 61] on div "Code automation" at bounding box center [33, 60] width 38 height 6
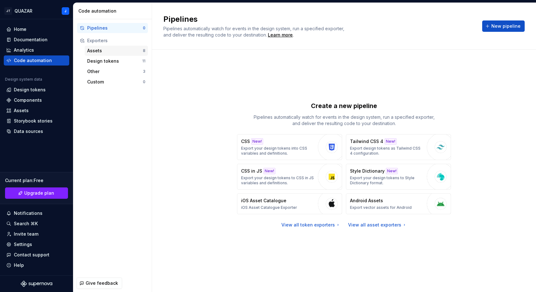
click at [102, 53] on div "Assets" at bounding box center [115, 51] width 56 height 6
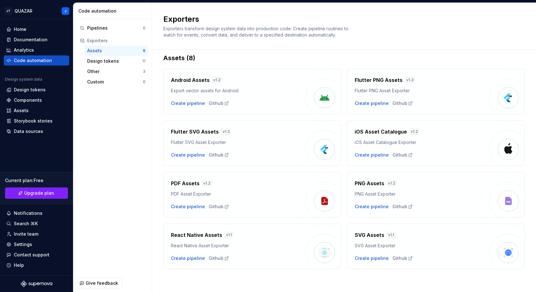
scroll to position [9, 0]
click at [364, 154] on div "Create pipeline" at bounding box center [372, 154] width 34 height 6
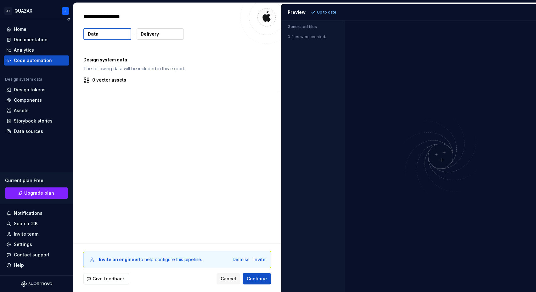
click at [33, 61] on div "Code automation" at bounding box center [33, 60] width 38 height 6
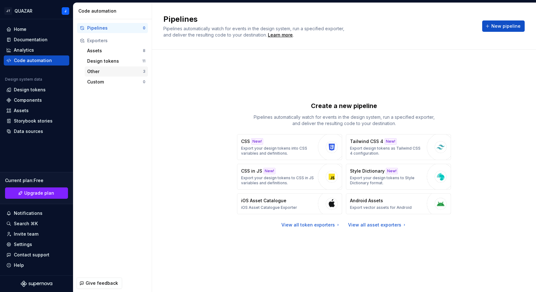
click at [88, 73] on div "Other" at bounding box center [115, 71] width 56 height 6
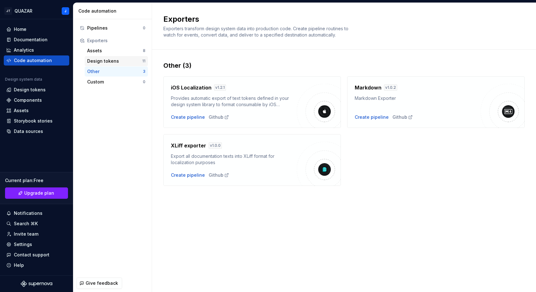
click at [96, 63] on div "Design tokens" at bounding box center [114, 61] width 55 height 6
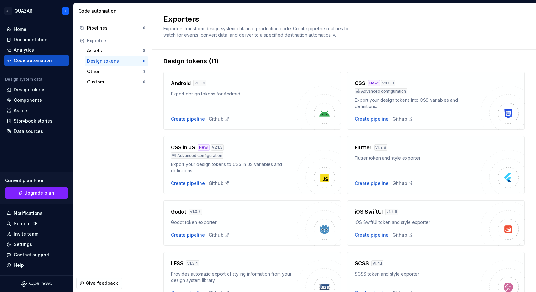
scroll to position [156, 0]
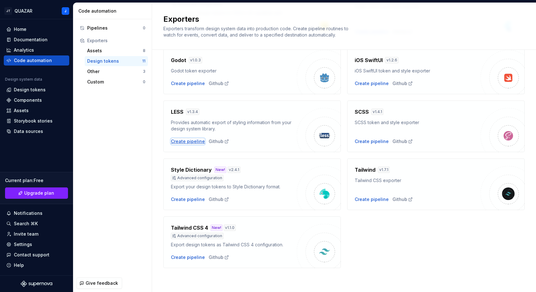
click at [178, 140] on div "Create pipeline" at bounding box center [188, 141] width 34 height 6
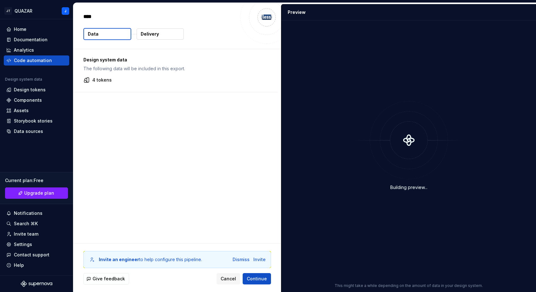
type textarea "*"
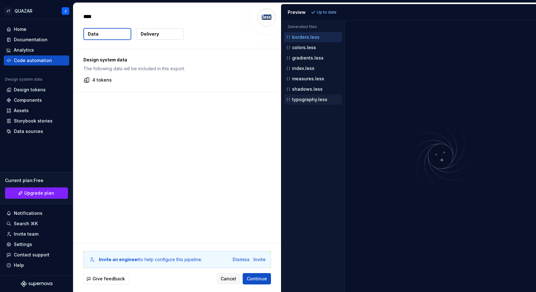
click at [314, 99] on p "typography.less" at bounding box center [309, 99] width 35 height 5
click at [306, 48] on p "colors.less" at bounding box center [304, 47] width 24 height 5
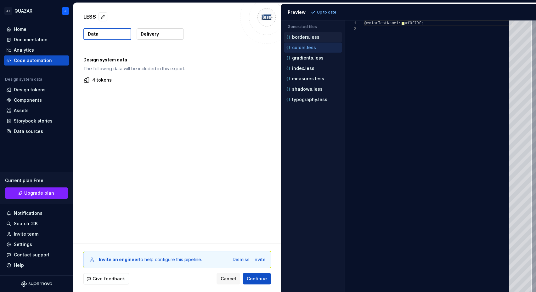
click at [306, 36] on p "borders.less" at bounding box center [305, 37] width 27 height 5
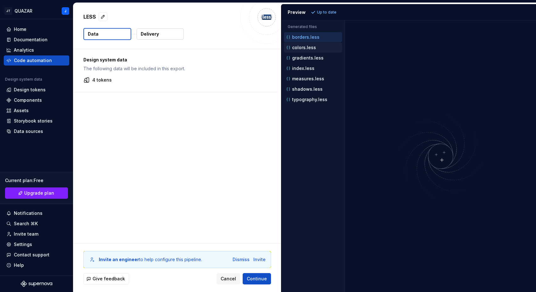
click at [306, 52] on div "colors.less" at bounding box center [313, 48] width 58 height 10
click at [306, 58] on p "gradients.less" at bounding box center [307, 57] width 31 height 5
click at [302, 69] on p "index.less" at bounding box center [303, 68] width 22 height 5
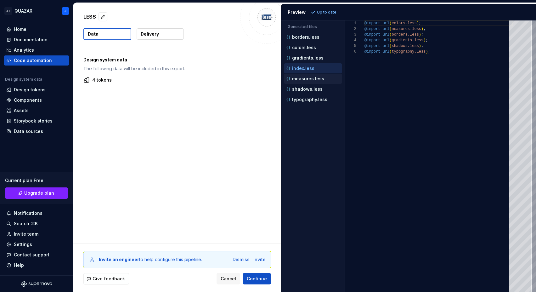
click at [301, 79] on p "measures.less" at bounding box center [308, 78] width 32 height 5
type textarea "**********"
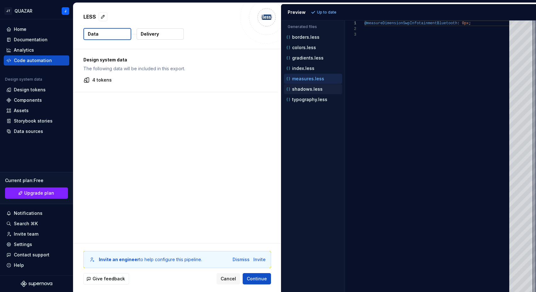
click at [300, 88] on p "shadows.less" at bounding box center [307, 89] width 31 height 5
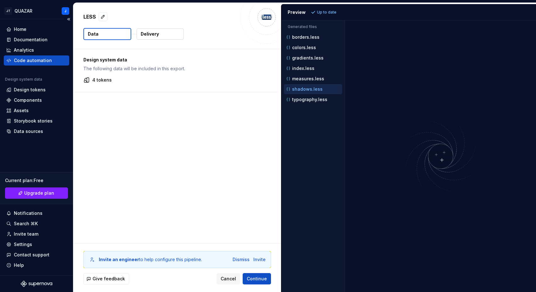
click at [30, 58] on div "Code automation" at bounding box center [33, 60] width 38 height 6
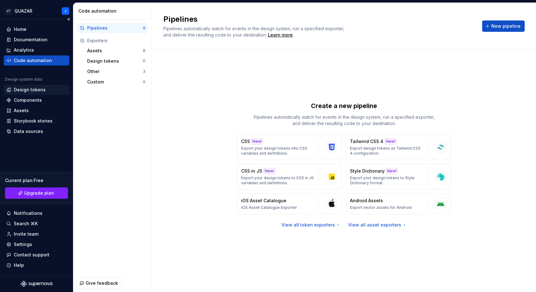
click at [31, 88] on div "Design tokens" at bounding box center [30, 90] width 32 height 6
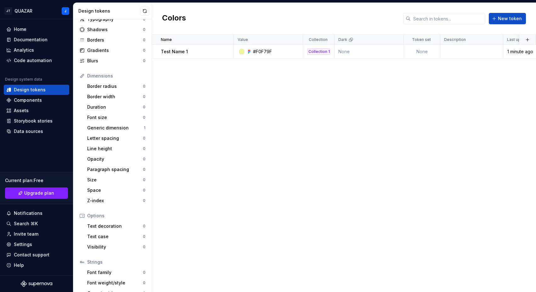
scroll to position [53, 0]
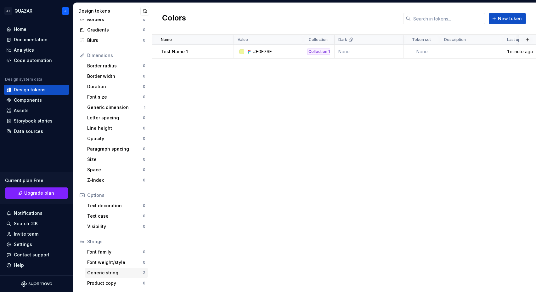
click at [106, 273] on div "Generic string" at bounding box center [115, 273] width 56 height 6
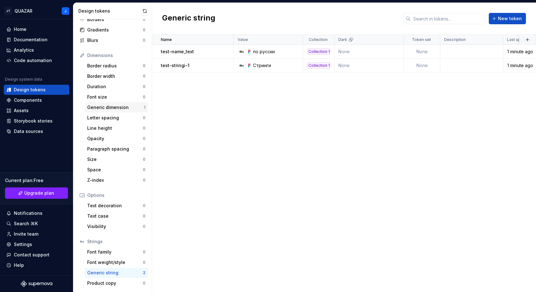
click at [112, 107] on div "Generic dimension" at bounding box center [115, 107] width 57 height 6
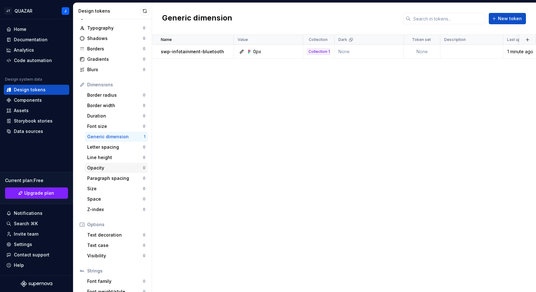
scroll to position [53, 0]
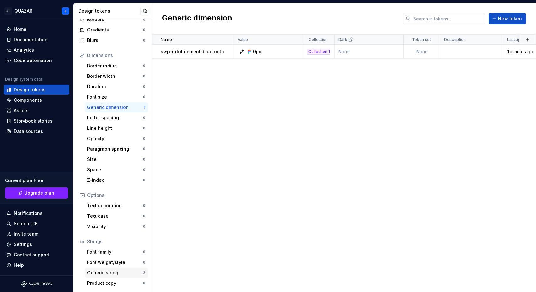
click at [114, 270] on div "Generic string" at bounding box center [115, 273] width 56 height 6
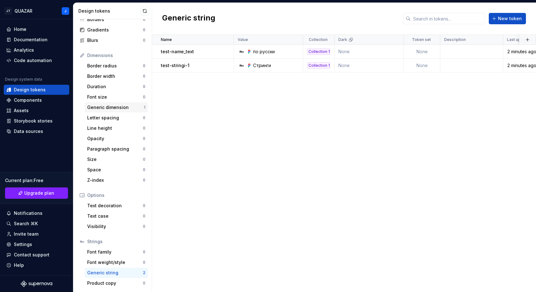
click at [102, 110] on div "Generic dimension" at bounding box center [115, 107] width 57 height 6
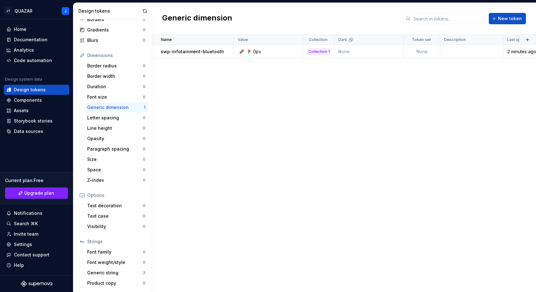
click at [106, 107] on div "Generic dimension" at bounding box center [115, 107] width 57 height 6
click at [22, 108] on div "Assets" at bounding box center [21, 110] width 15 height 6
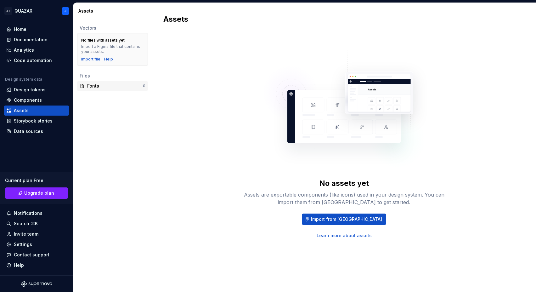
click at [124, 90] on div "Fonts 0" at bounding box center [112, 86] width 71 height 10
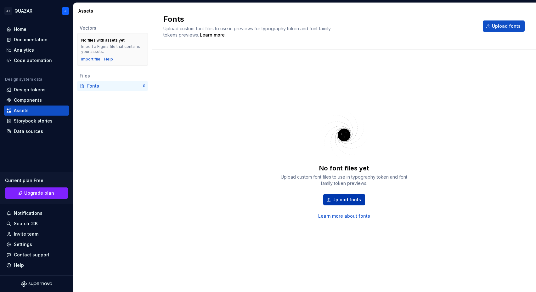
click at [345, 201] on span "Upload fonts" at bounding box center [347, 200] width 29 height 6
click at [51, 61] on div "Code automation" at bounding box center [36, 60] width 60 height 6
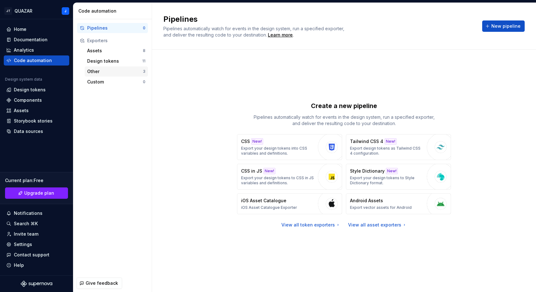
click at [93, 70] on div "Other" at bounding box center [115, 71] width 56 height 6
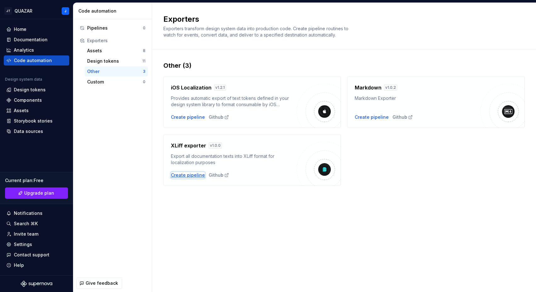
click at [187, 174] on div "Create pipeline" at bounding box center [188, 175] width 34 height 6
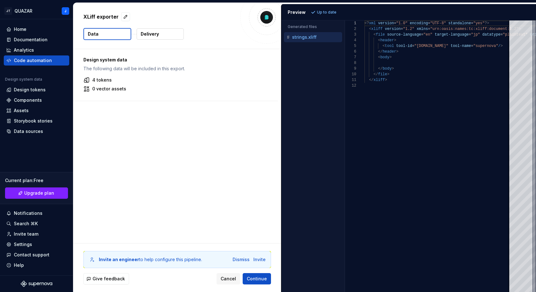
click at [306, 38] on p "strings.xliff" at bounding box center [304, 37] width 25 height 5
click at [24, 58] on div "Code automation" at bounding box center [33, 60] width 38 height 6
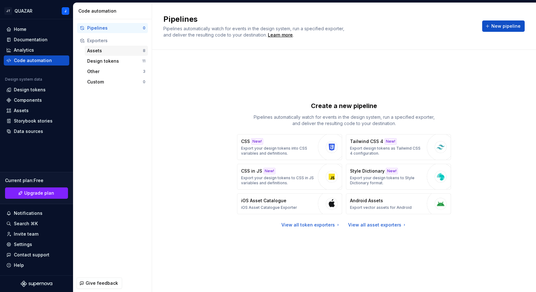
click at [101, 50] on div "Assets" at bounding box center [115, 51] width 56 height 6
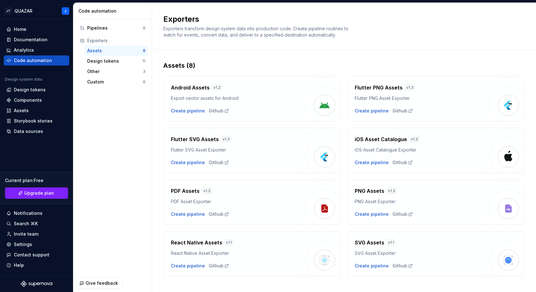
click at [101, 41] on div "Exporters" at bounding box center [116, 40] width 58 height 6
click at [91, 40] on div "Exporters" at bounding box center [116, 40] width 58 height 6
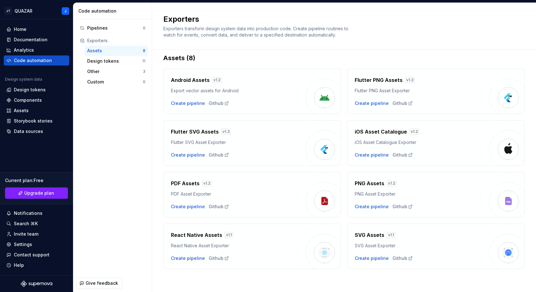
scroll to position [9, 0]
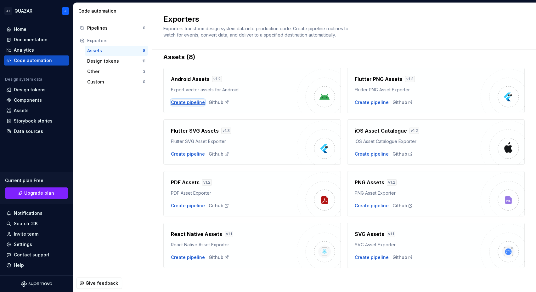
click at [187, 103] on div "Create pipeline" at bounding box center [188, 102] width 34 height 6
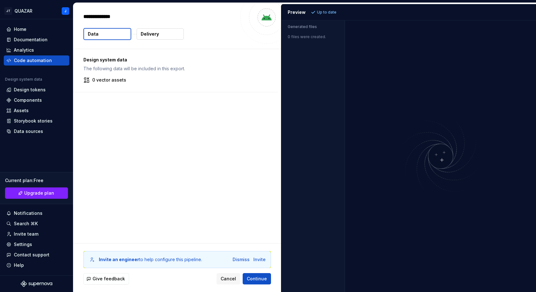
click at [317, 16] on div "Preview Up to date" at bounding box center [409, 12] width 255 height 16
click at [298, 13] on div "Preview" at bounding box center [297, 12] width 18 height 6
click at [333, 12] on p "Up to date" at bounding box center [327, 12] width 20 height 5
click at [19, 60] on div "Code automation" at bounding box center [33, 60] width 38 height 6
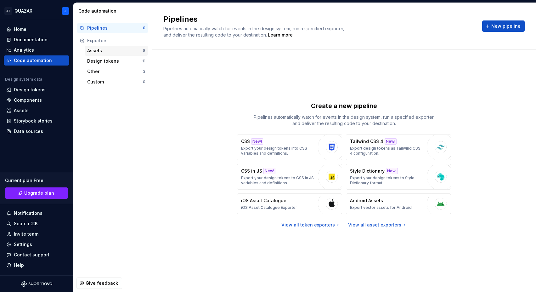
click at [113, 50] on div "Assets" at bounding box center [115, 51] width 56 height 6
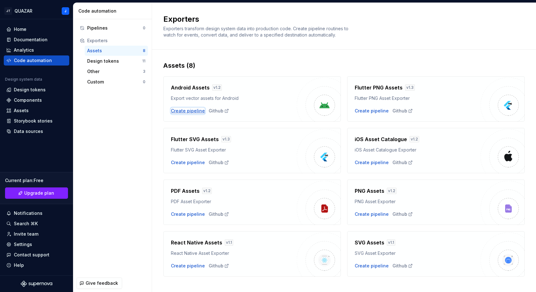
click at [189, 111] on div "Create pipeline" at bounding box center [188, 111] width 34 height 6
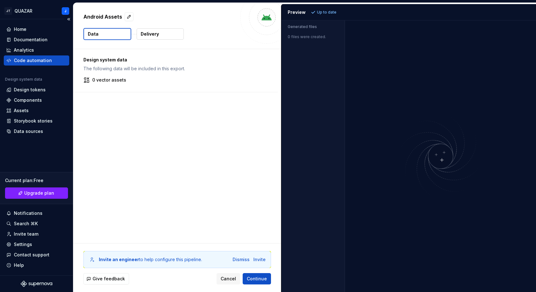
click at [45, 59] on div "Code automation" at bounding box center [33, 60] width 38 height 6
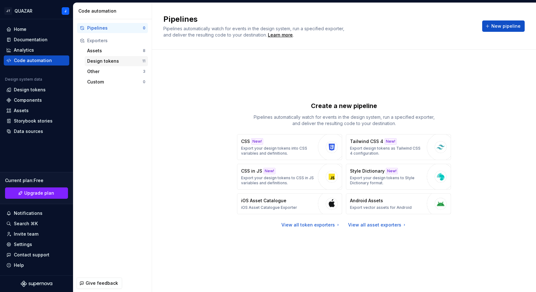
click at [95, 59] on div "Design tokens" at bounding box center [114, 61] width 55 height 6
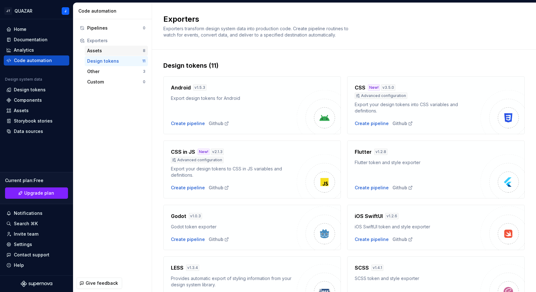
click at [97, 51] on div "Assets" at bounding box center [115, 51] width 56 height 6
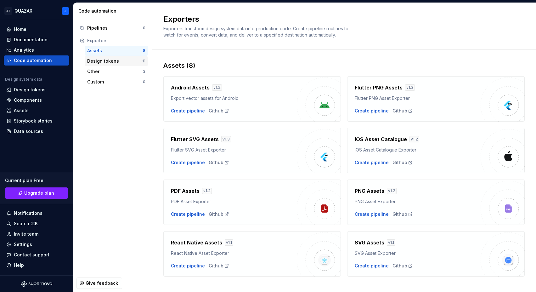
click at [98, 58] on div "Design tokens 11" at bounding box center [116, 61] width 63 height 10
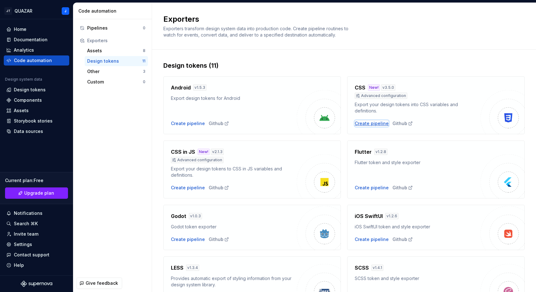
click at [362, 124] on div "Create pipeline" at bounding box center [372, 123] width 34 height 6
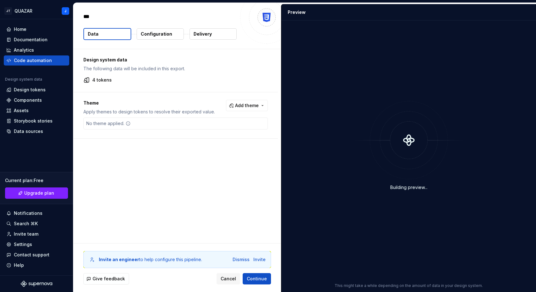
type textarea "*"
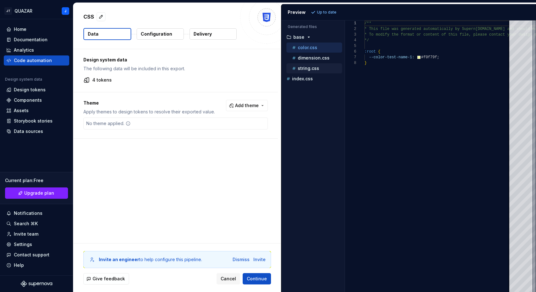
click at [320, 69] on div "string.css" at bounding box center [316, 68] width 51 height 6
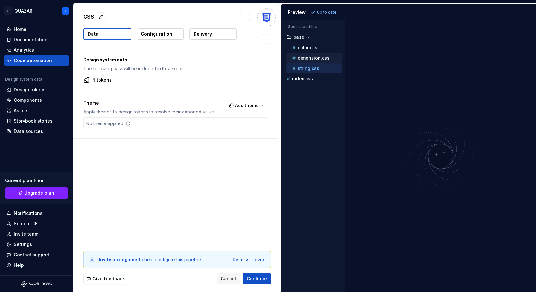
click at [315, 57] on p "dimension.css" at bounding box center [314, 57] width 32 height 5
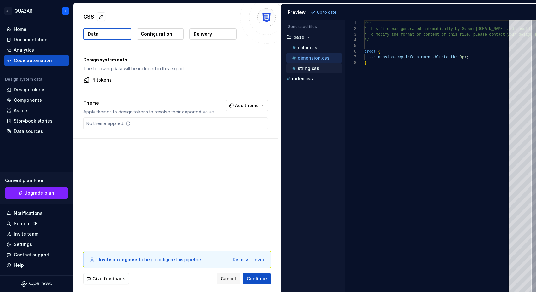
click at [311, 65] on div "string.css" at bounding box center [316, 68] width 51 height 6
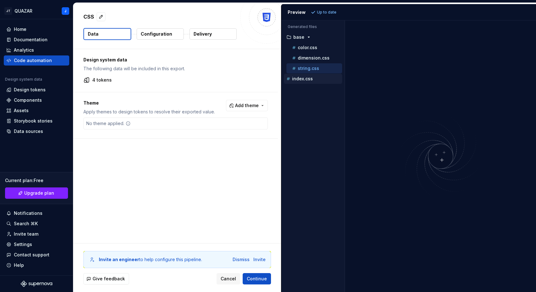
click at [307, 75] on div "index.css" at bounding box center [313, 79] width 58 height 10
click at [307, 78] on p "index.css" at bounding box center [302, 78] width 21 height 5
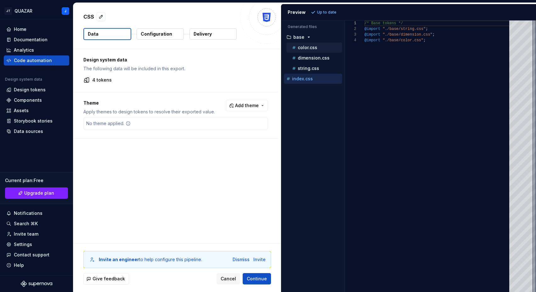
click at [309, 48] on p "color.css" at bounding box center [308, 47] width 20 height 5
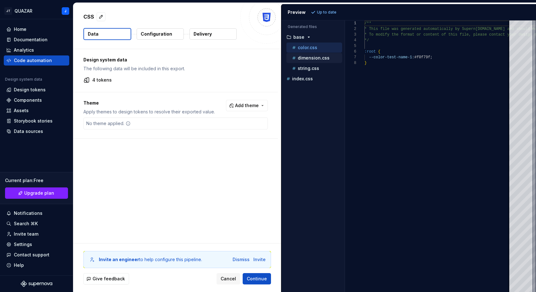
click at [306, 58] on p "dimension.css" at bounding box center [314, 57] width 32 height 5
type textarea "**********"
click at [306, 69] on p "string.css" at bounding box center [308, 68] width 21 height 5
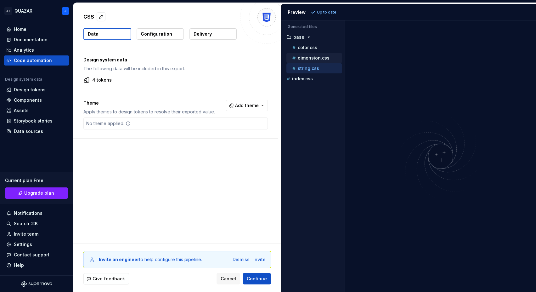
click at [310, 56] on p "dimension.css" at bounding box center [314, 57] width 32 height 5
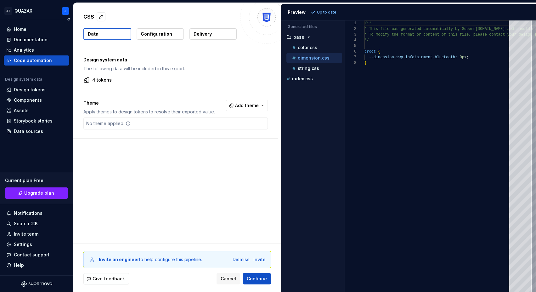
click at [37, 59] on div "Code automation" at bounding box center [33, 60] width 38 height 6
